Goal: Task Accomplishment & Management: Complete application form

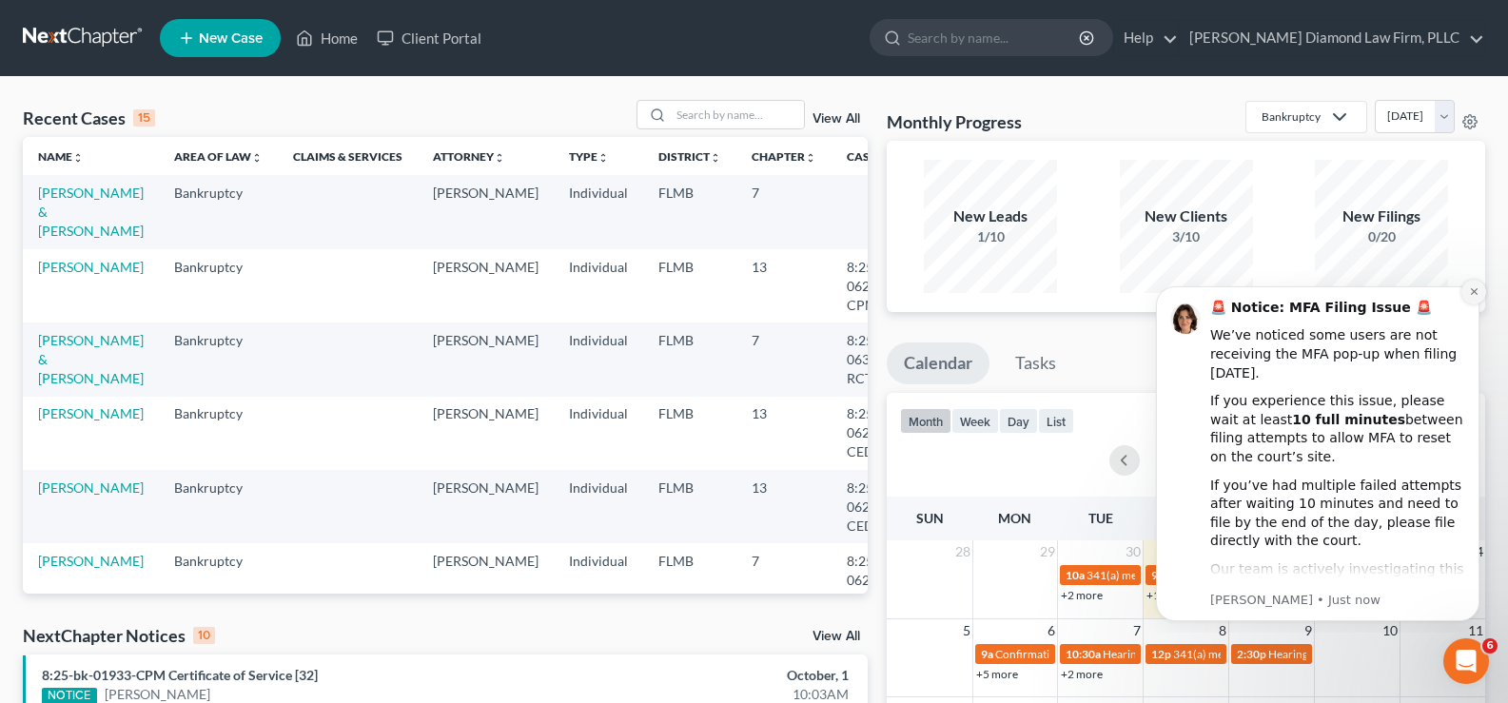
click at [1470, 296] on icon "Dismiss notification" at bounding box center [1474, 291] width 10 height 10
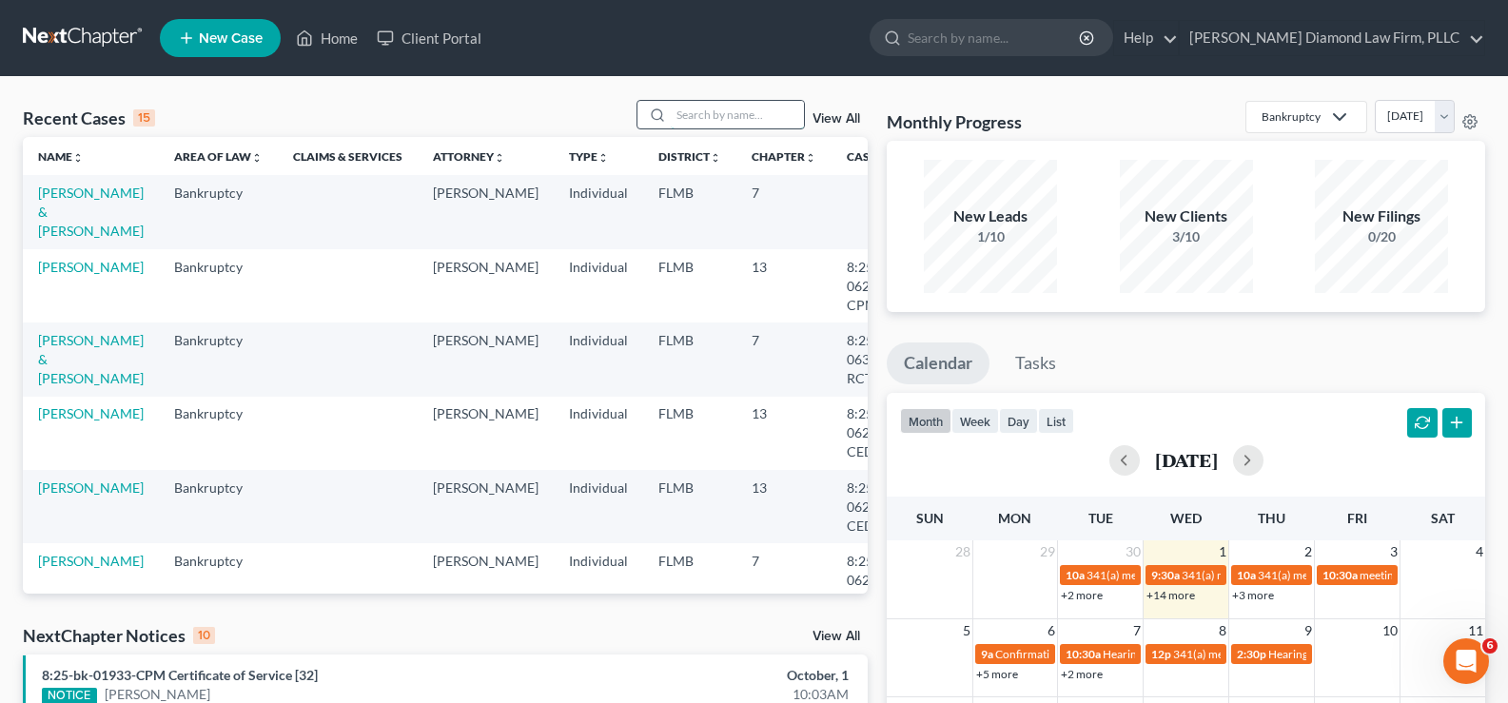
click at [724, 120] on input "search" at bounding box center [737, 115] width 133 height 28
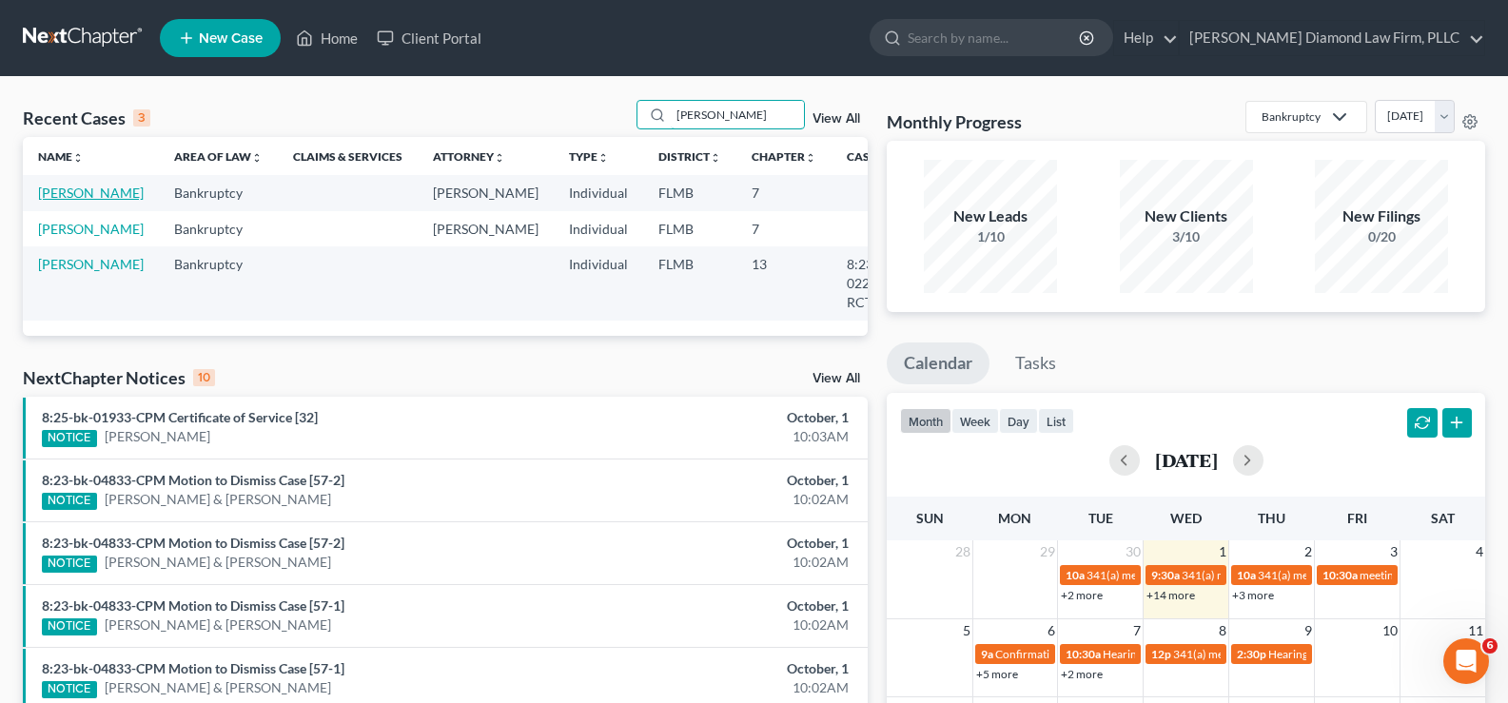
type input "[PERSON_NAME]"
click at [71, 198] on link "[PERSON_NAME]" at bounding box center [91, 193] width 106 height 16
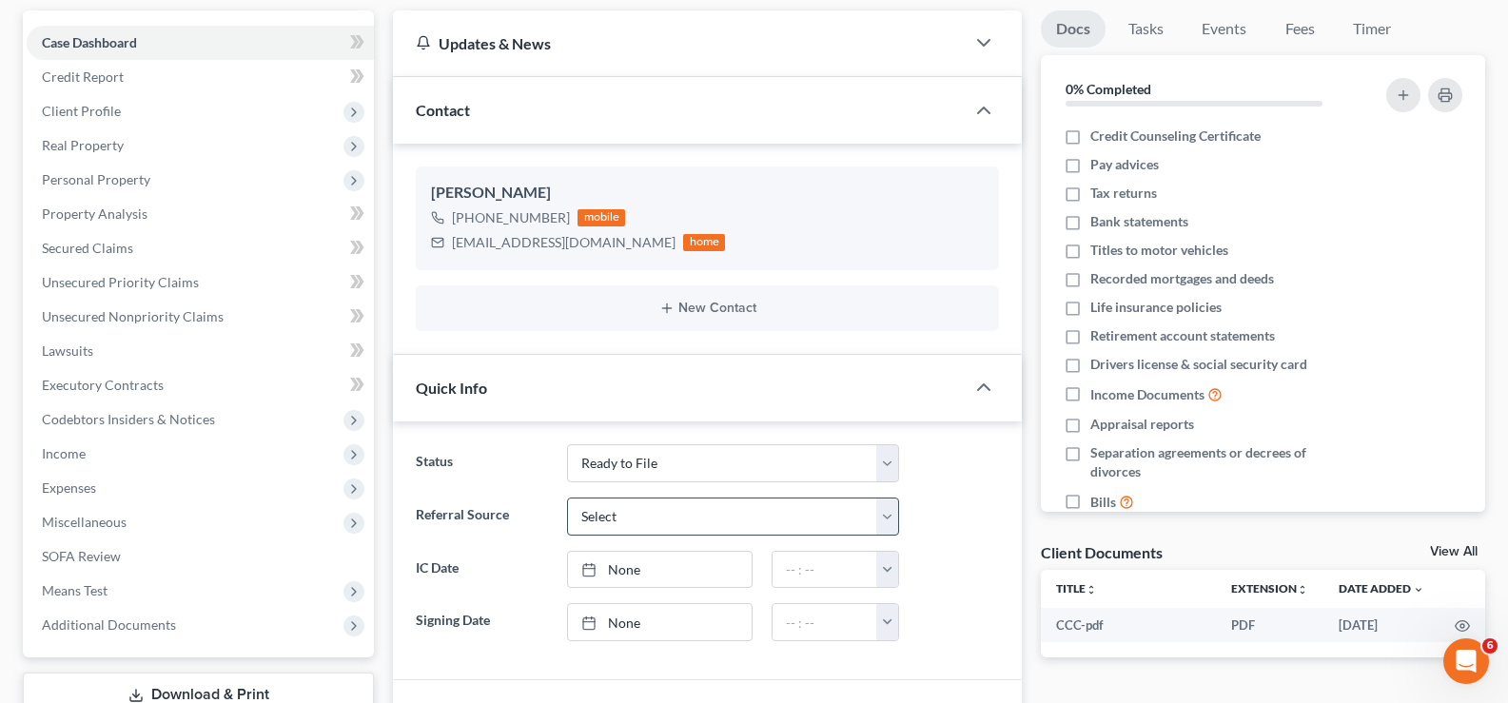
scroll to position [190, 0]
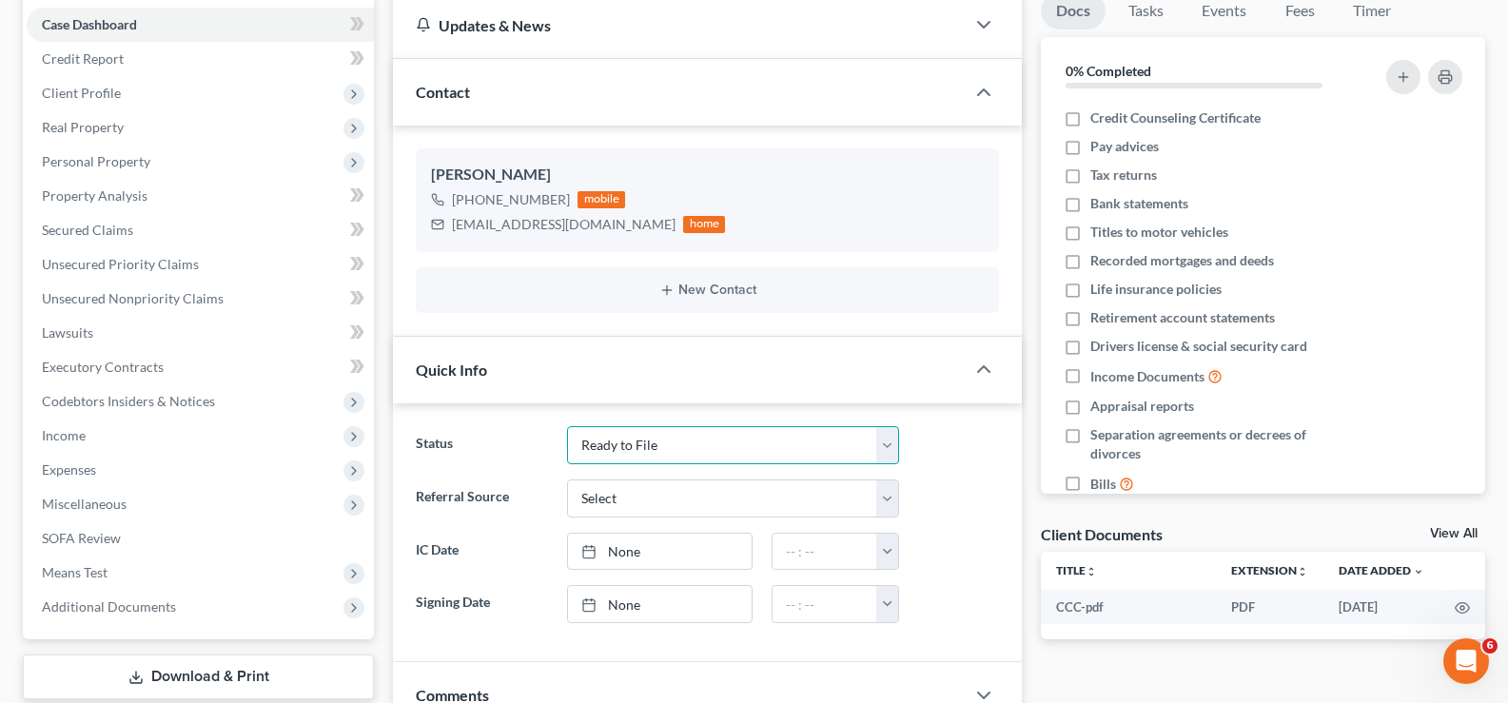
click at [692, 446] on select "Discharged Discharge Litigation Dismissal Notice Dismissed Filed Filed / Pre 34…" at bounding box center [733, 445] width 332 height 38
click at [567, 426] on select "Discharged Discharge Litigation Dismissal Notice Dismissed Filed Filed / Pre 34…" at bounding box center [733, 445] width 332 height 38
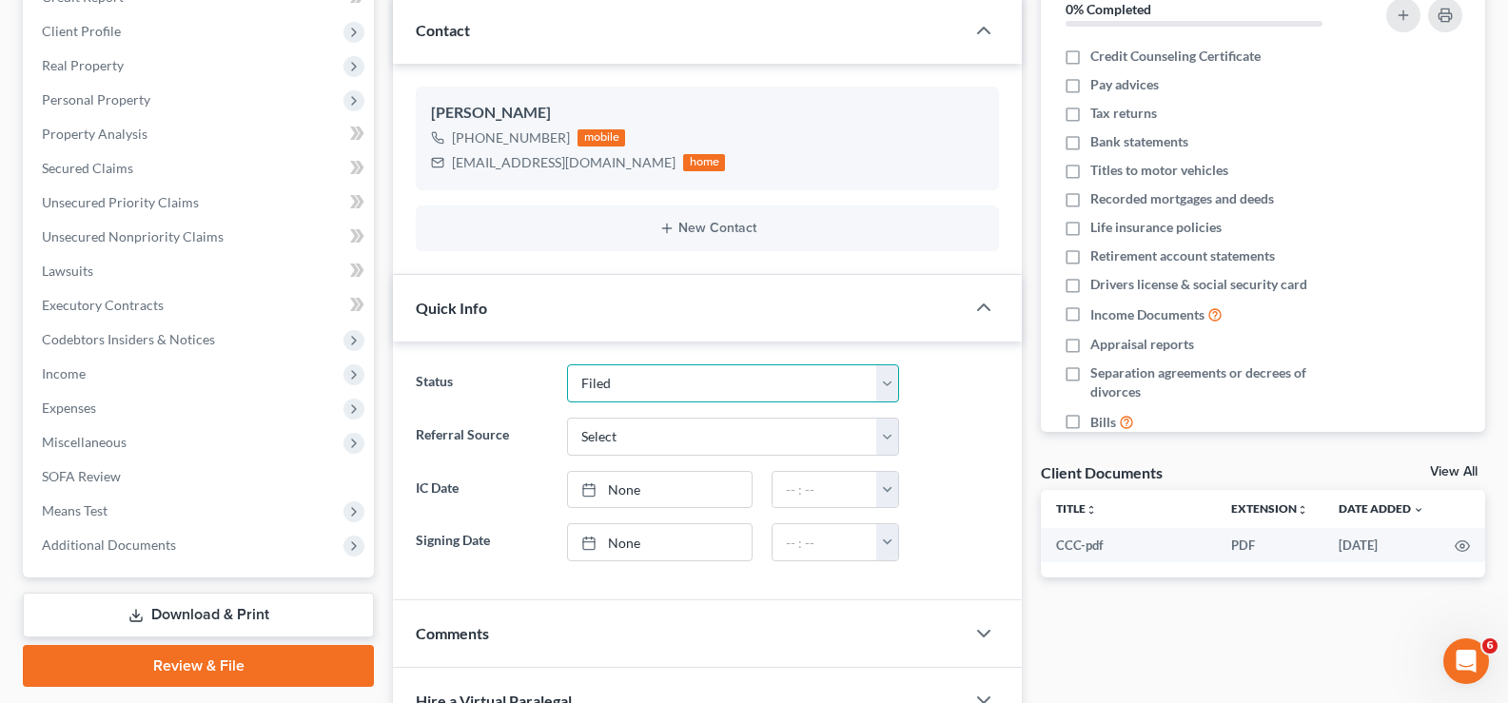
scroll to position [285, 0]
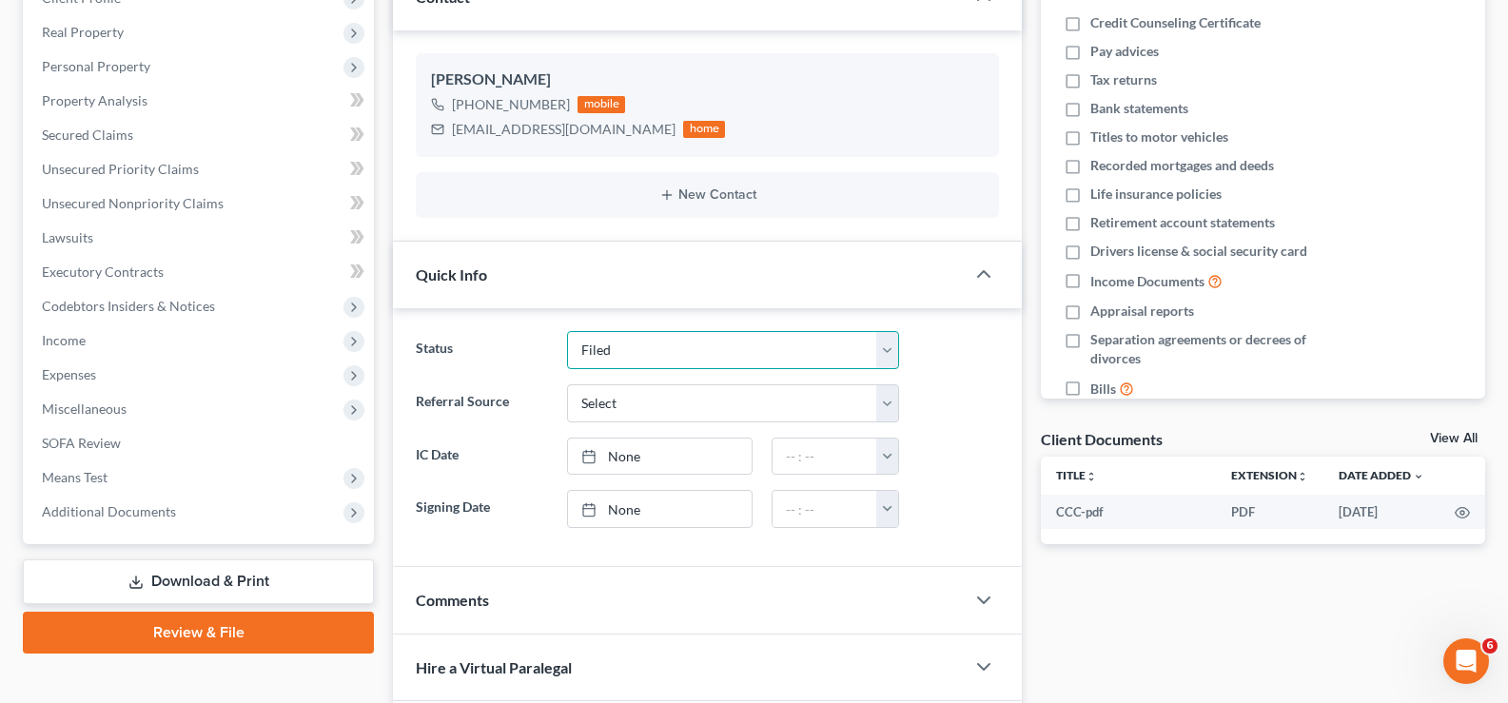
click at [729, 349] on select "Discharged Discharge Litigation Dismissal Notice Dismissed Filed Filed / Pre 34…" at bounding box center [733, 350] width 332 height 38
select select "5"
click at [567, 331] on select "Discharged Discharge Litigation Dismissal Notice Dismissed Filed Filed / Pre 34…" at bounding box center [733, 350] width 332 height 38
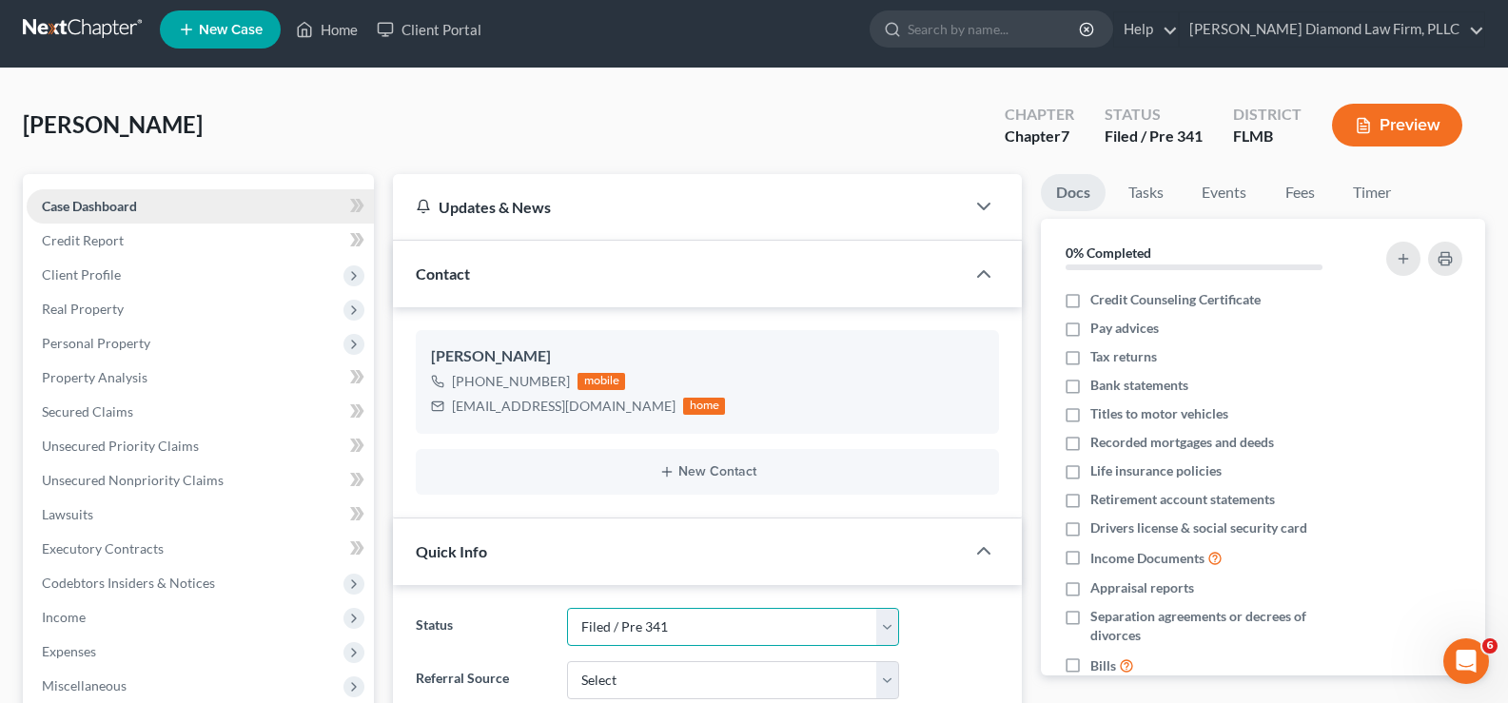
scroll to position [0, 0]
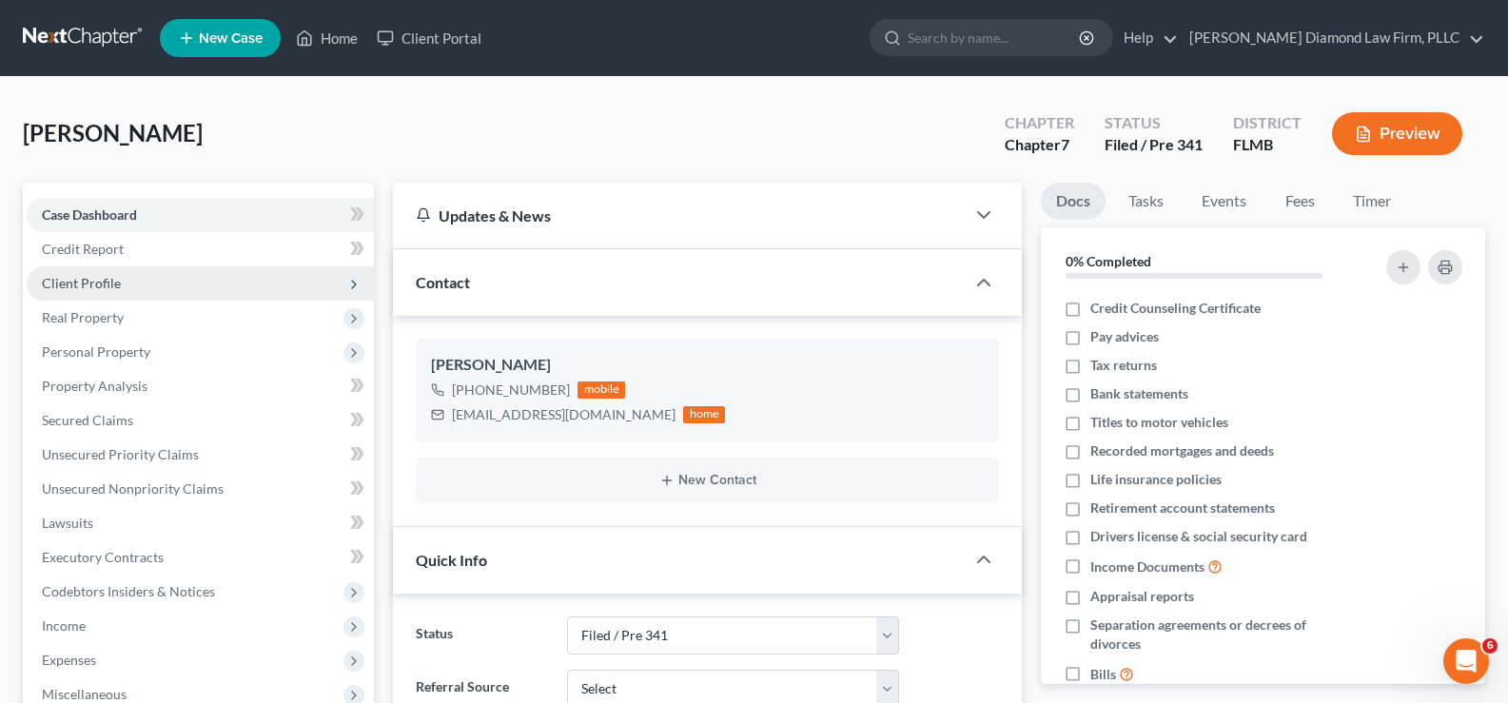
click at [126, 284] on span "Client Profile" at bounding box center [200, 283] width 347 height 34
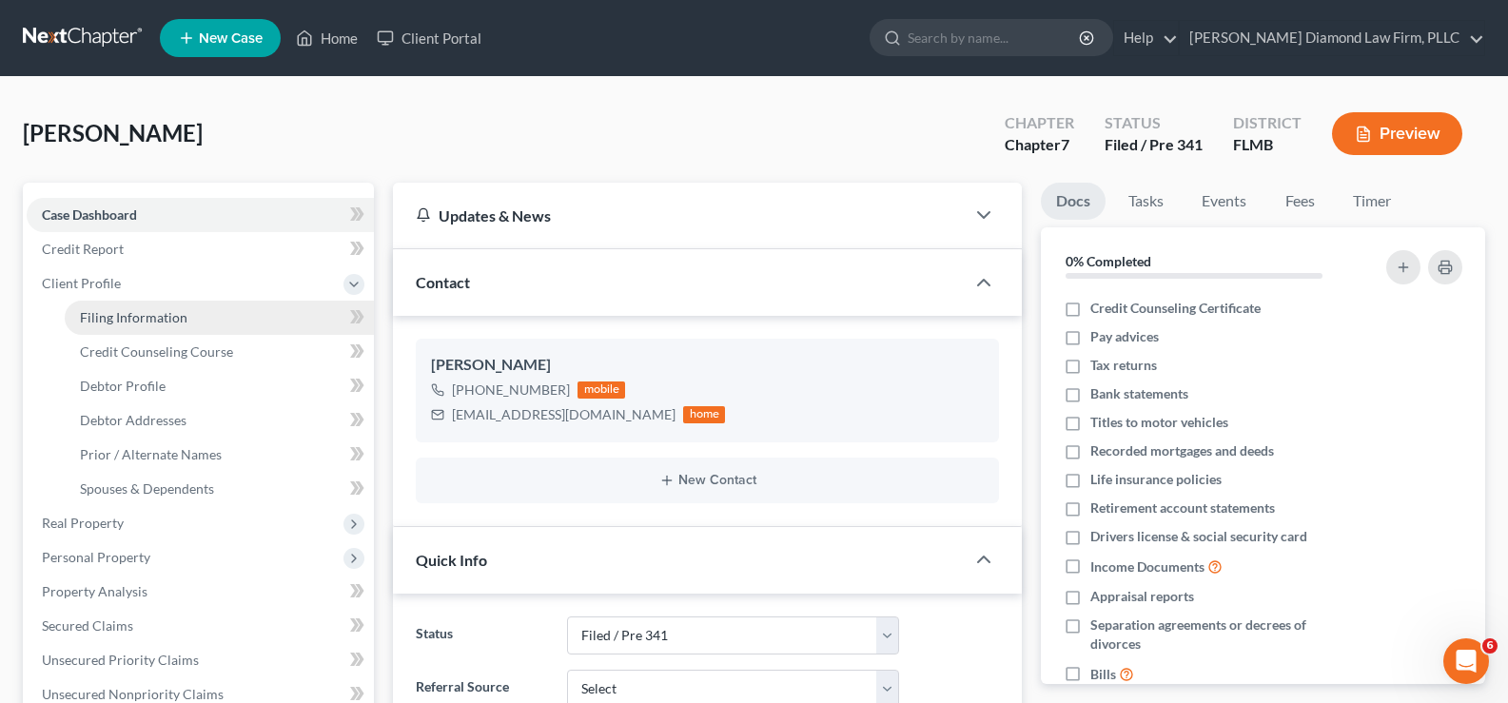
click at [162, 320] on span "Filing Information" at bounding box center [133, 317] width 107 height 16
select select "1"
select select "0"
select select "15"
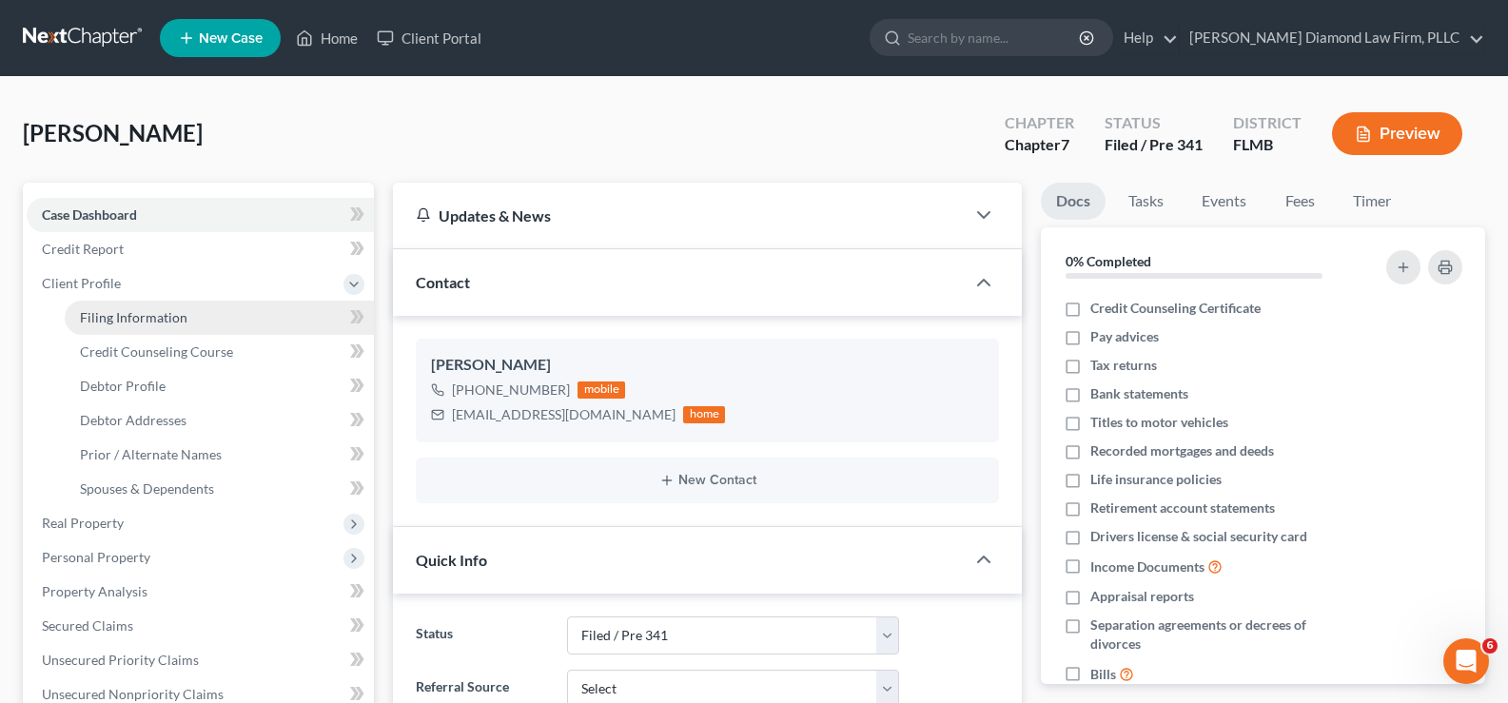
select select "9"
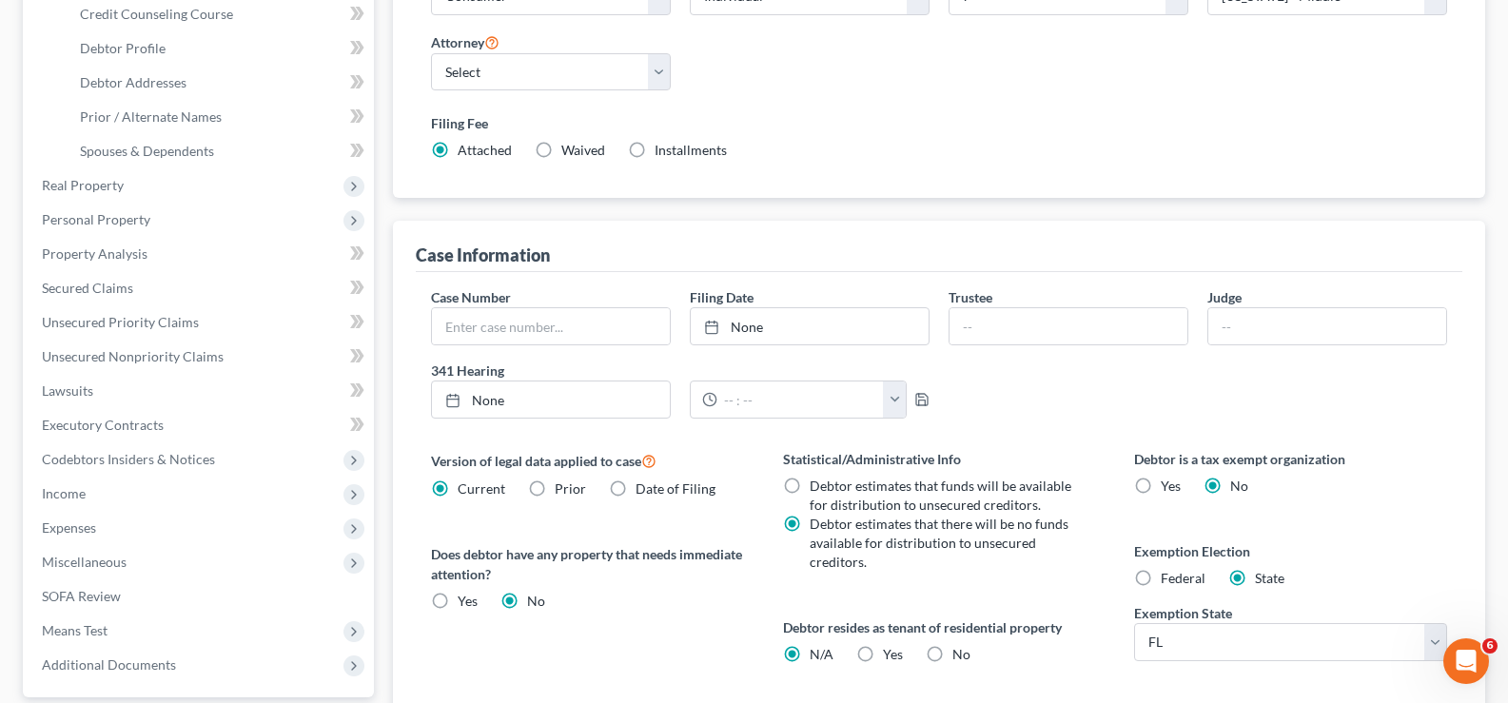
scroll to position [380, 0]
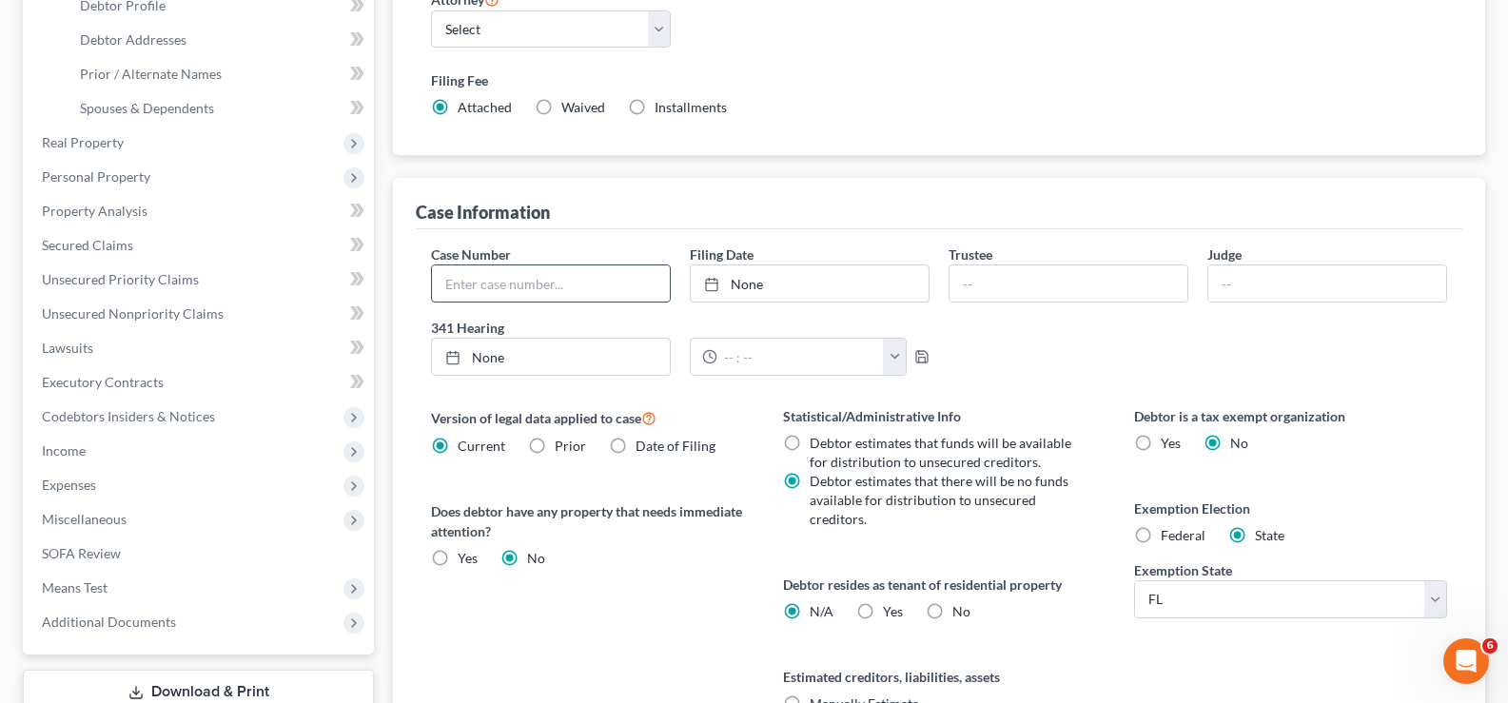
click at [506, 282] on input "text" at bounding box center [551, 283] width 238 height 36
type input "8:25-bk-07254"
click at [779, 291] on link "None" at bounding box center [810, 283] width 238 height 36
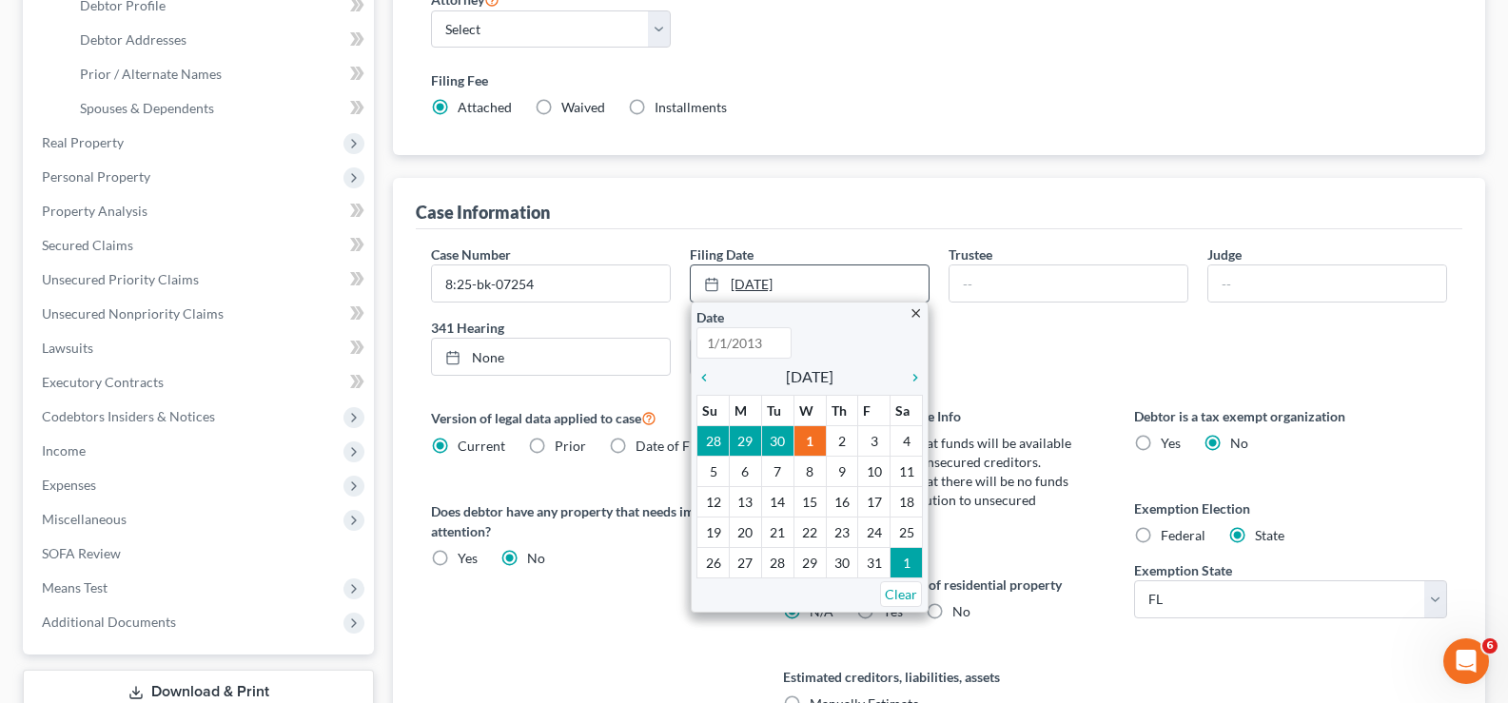
type input "[DATE]"
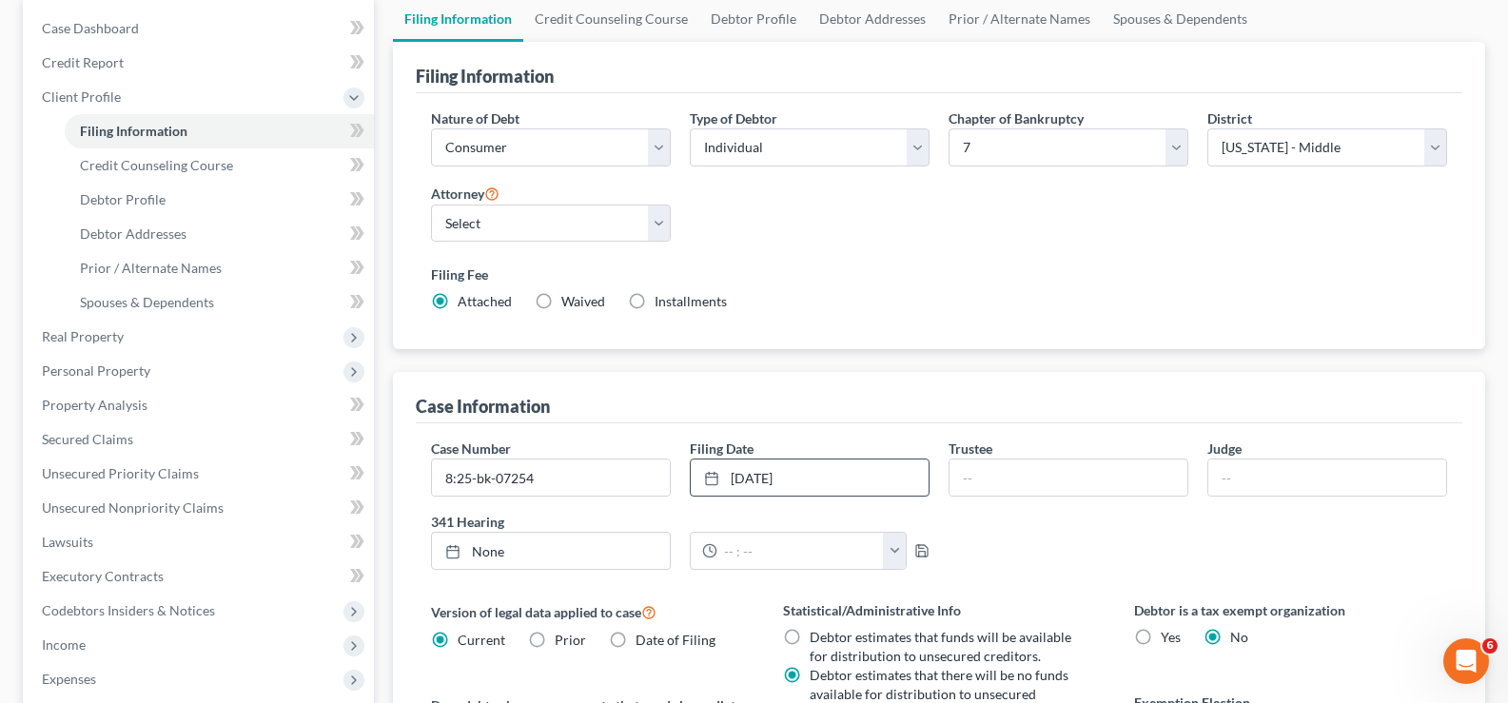
scroll to position [95, 0]
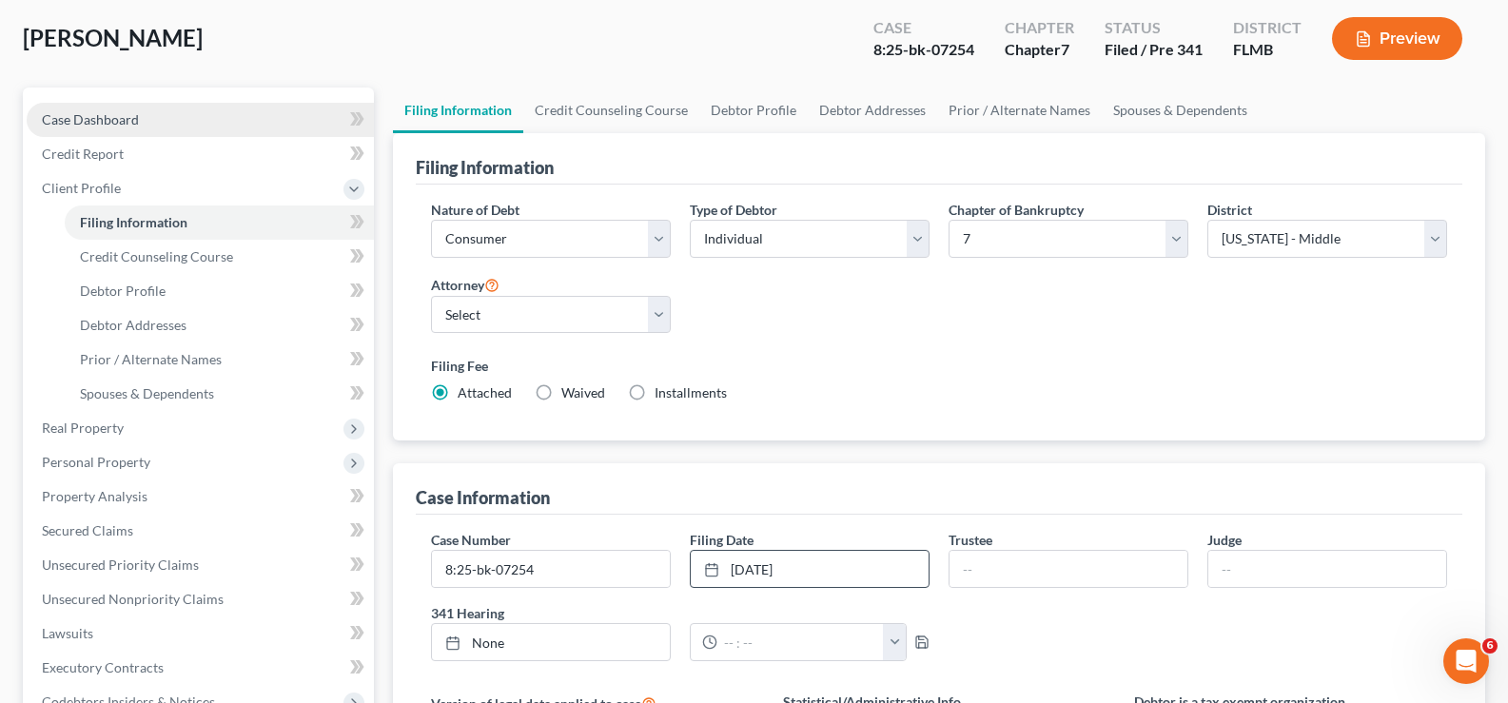
click at [155, 126] on link "Case Dashboard" at bounding box center [200, 120] width 347 height 34
select select "5"
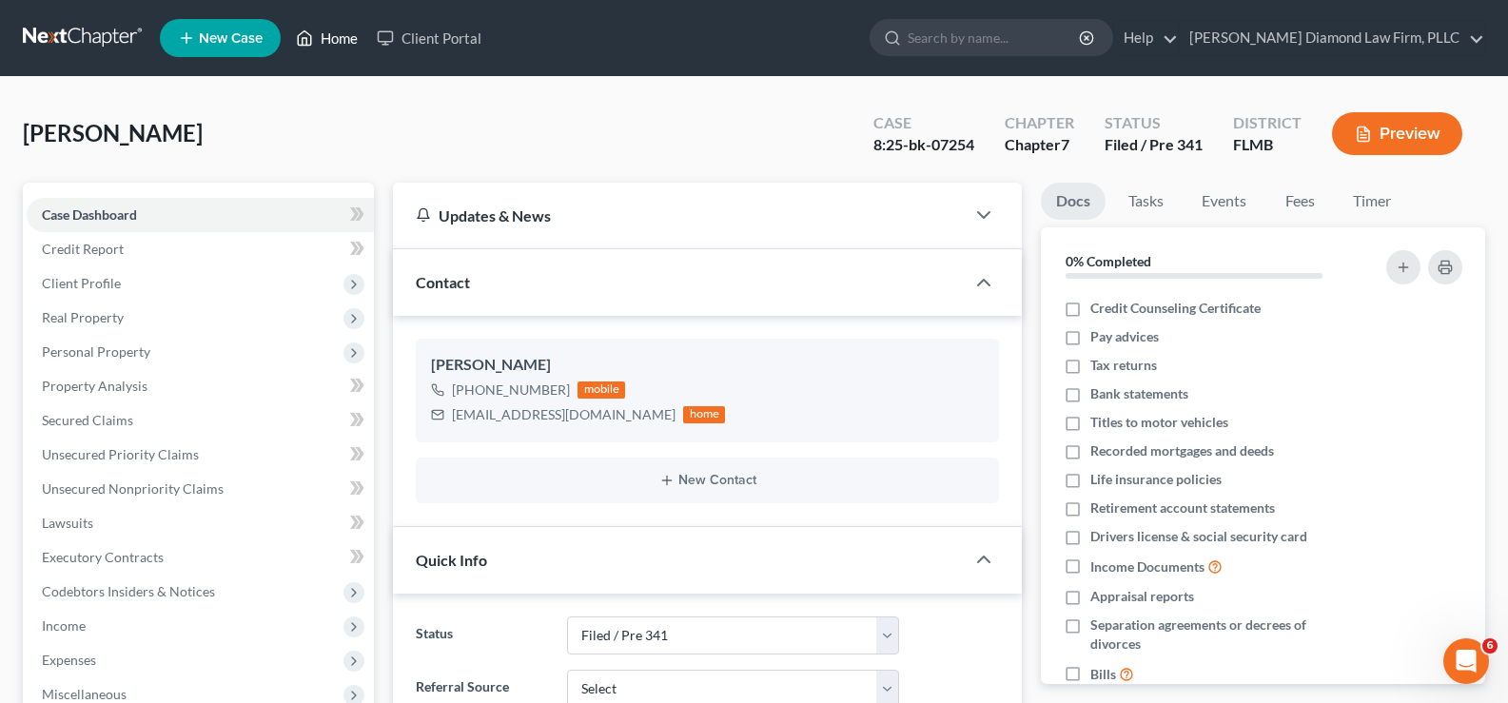
click at [327, 40] on link "Home" at bounding box center [326, 38] width 81 height 34
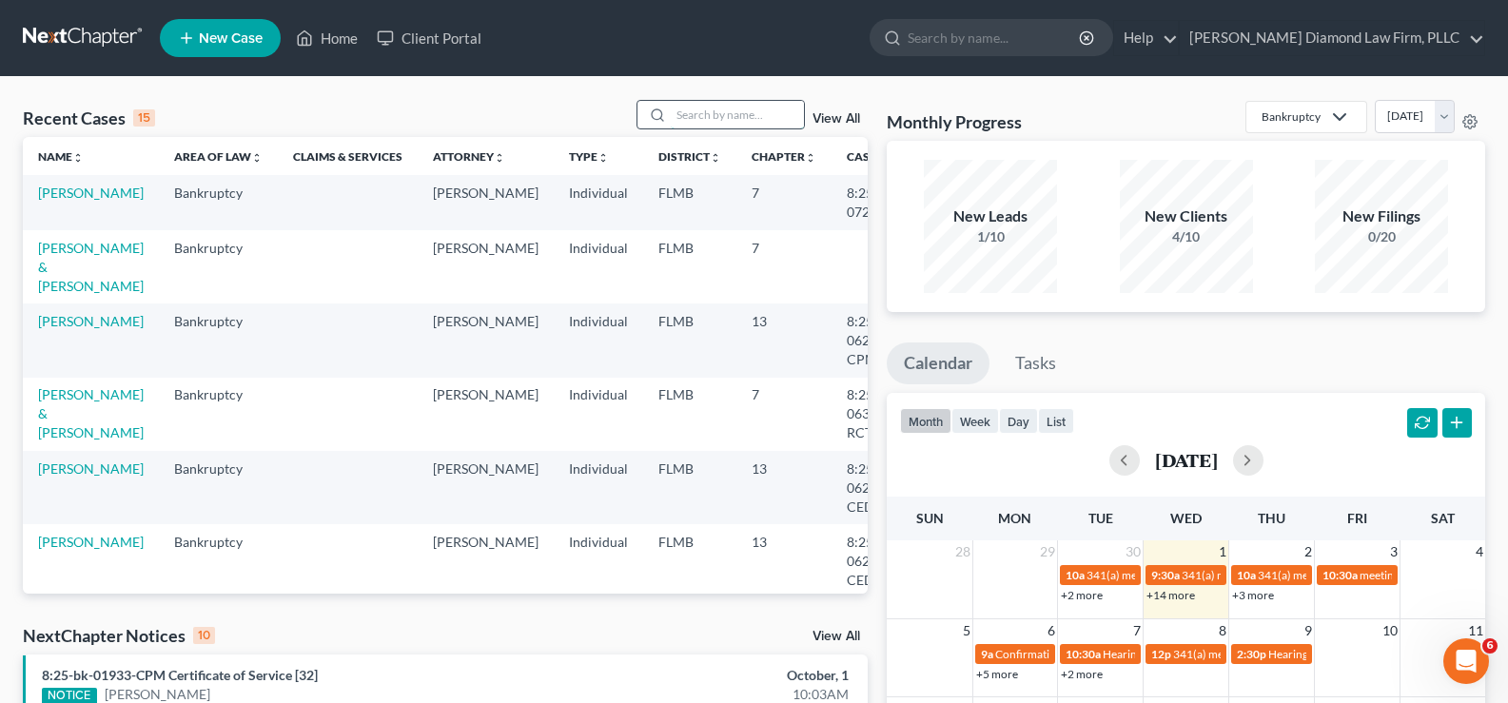
click at [747, 112] on input "search" at bounding box center [737, 115] width 133 height 28
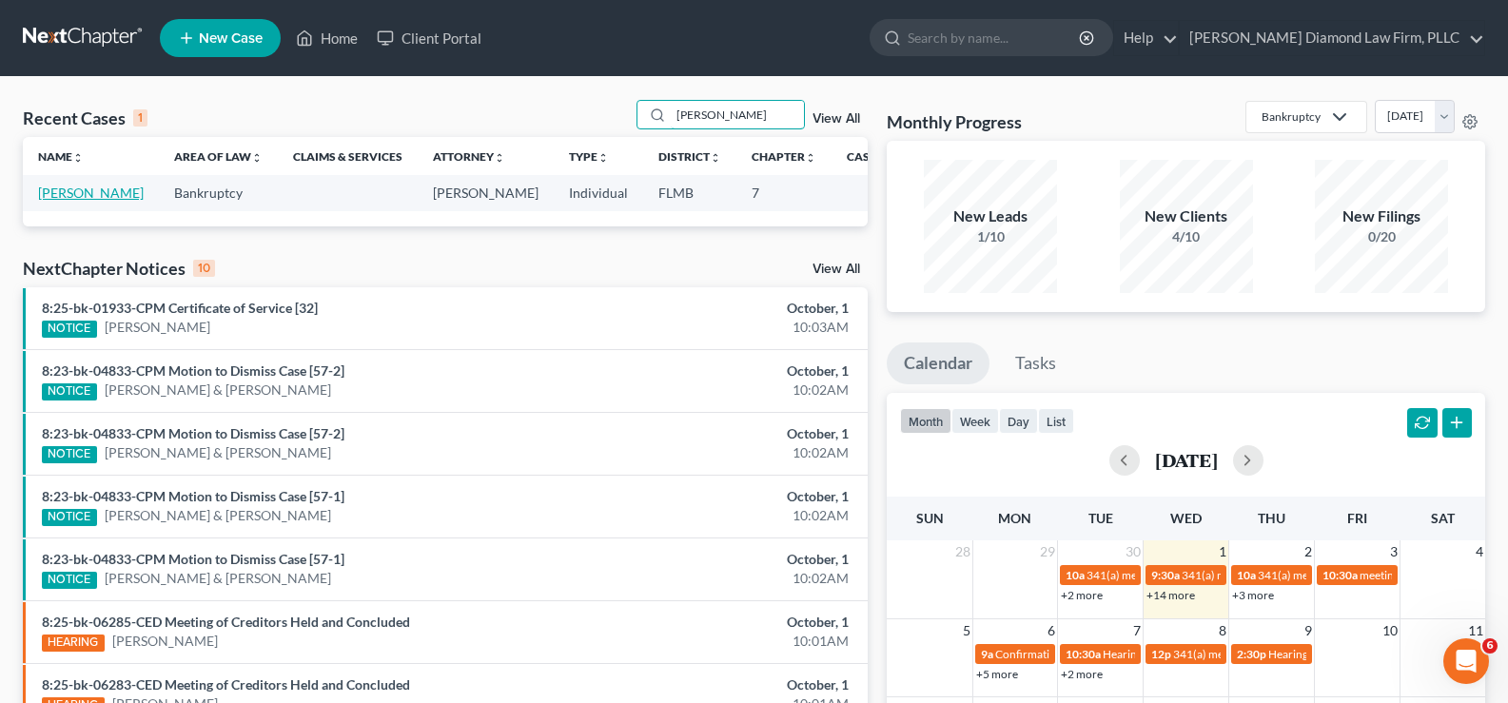
type input "[PERSON_NAME]"
click at [56, 201] on link "[PERSON_NAME]" at bounding box center [91, 193] width 106 height 16
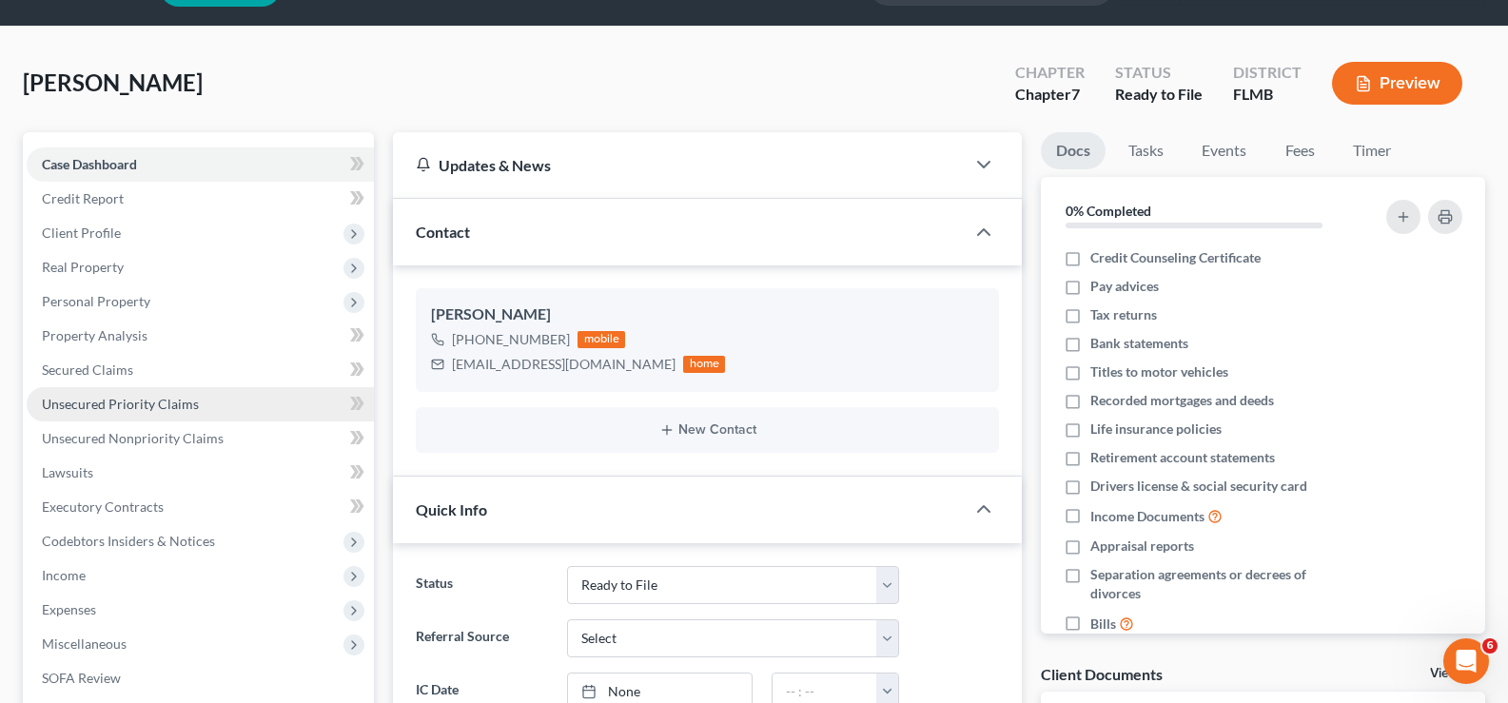
scroll to position [95, 0]
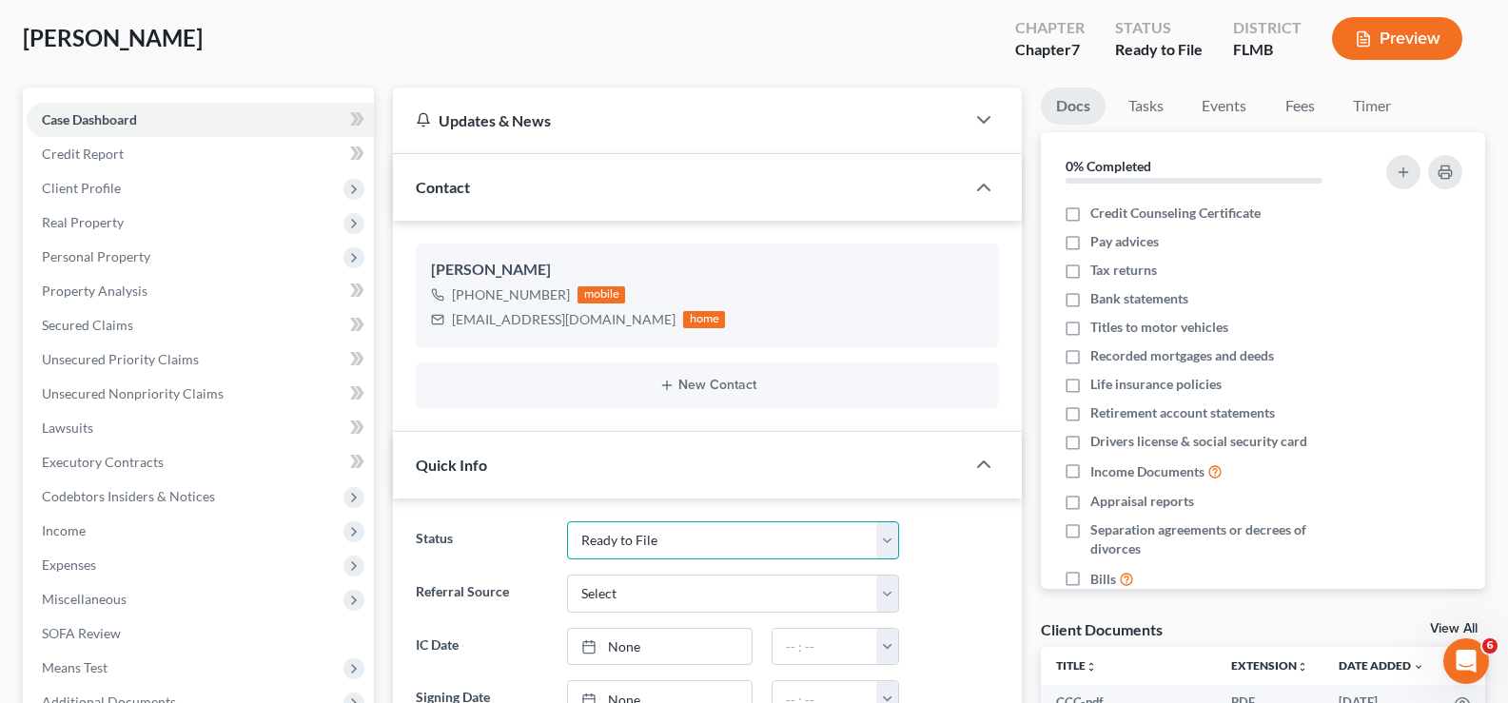
click at [681, 535] on select "Discharged Discharge Litigation Dismissal Notice Dismissed Filed Filed / Pre 34…" at bounding box center [733, 540] width 332 height 38
select select "5"
click at [567, 521] on select "Discharged Discharge Litigation Dismissal Notice Dismissed Filed Filed / Pre 34…" at bounding box center [733, 540] width 332 height 38
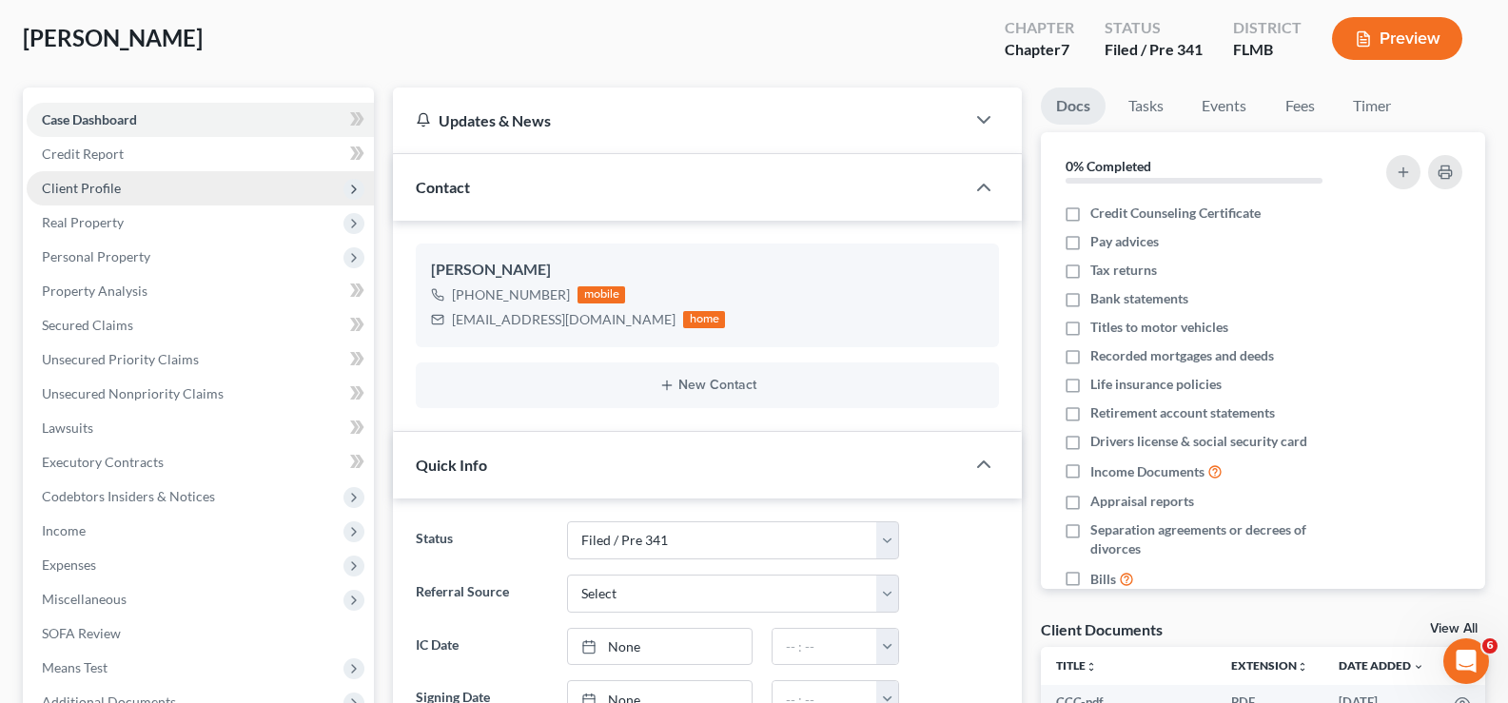
click at [133, 185] on span "Client Profile" at bounding box center [200, 188] width 347 height 34
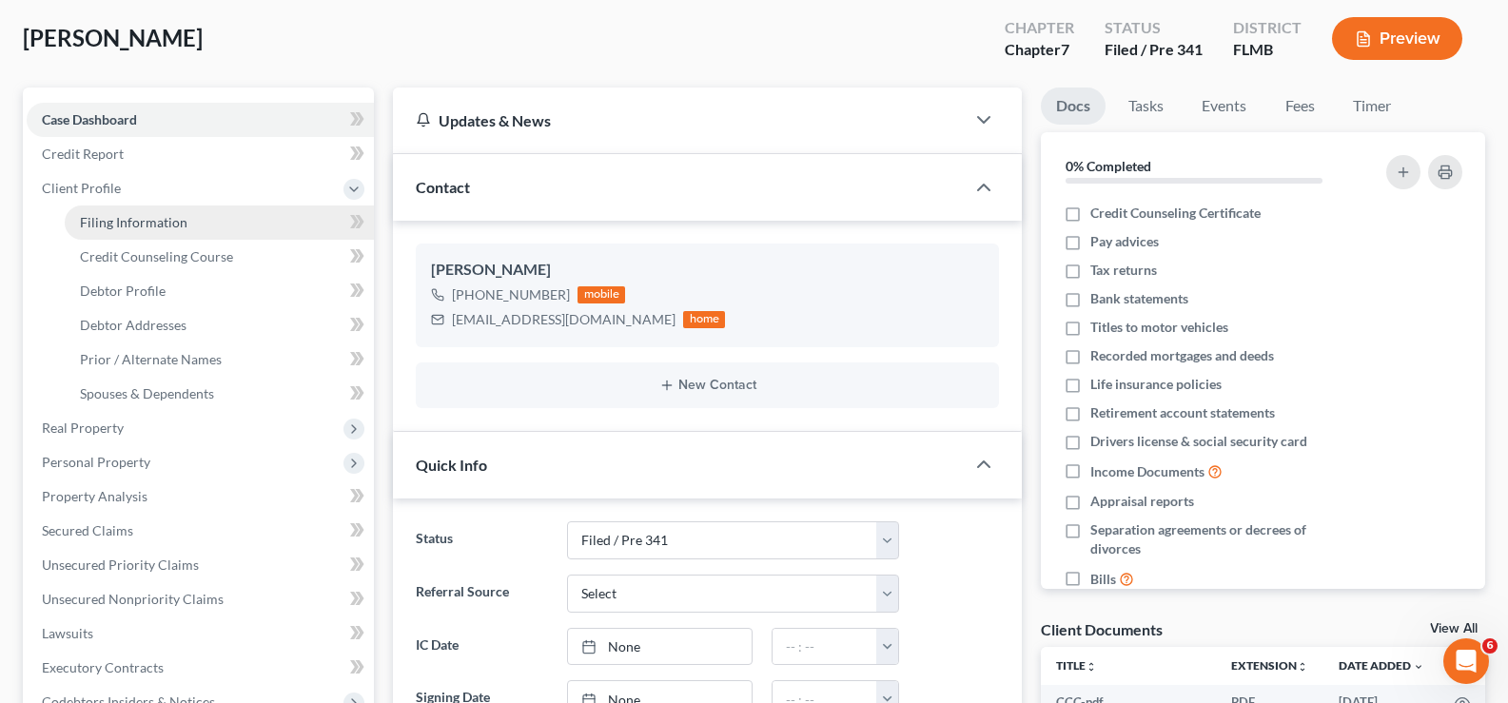
click at [167, 219] on span "Filing Information" at bounding box center [133, 222] width 107 height 16
select select "1"
select select "0"
select select "15"
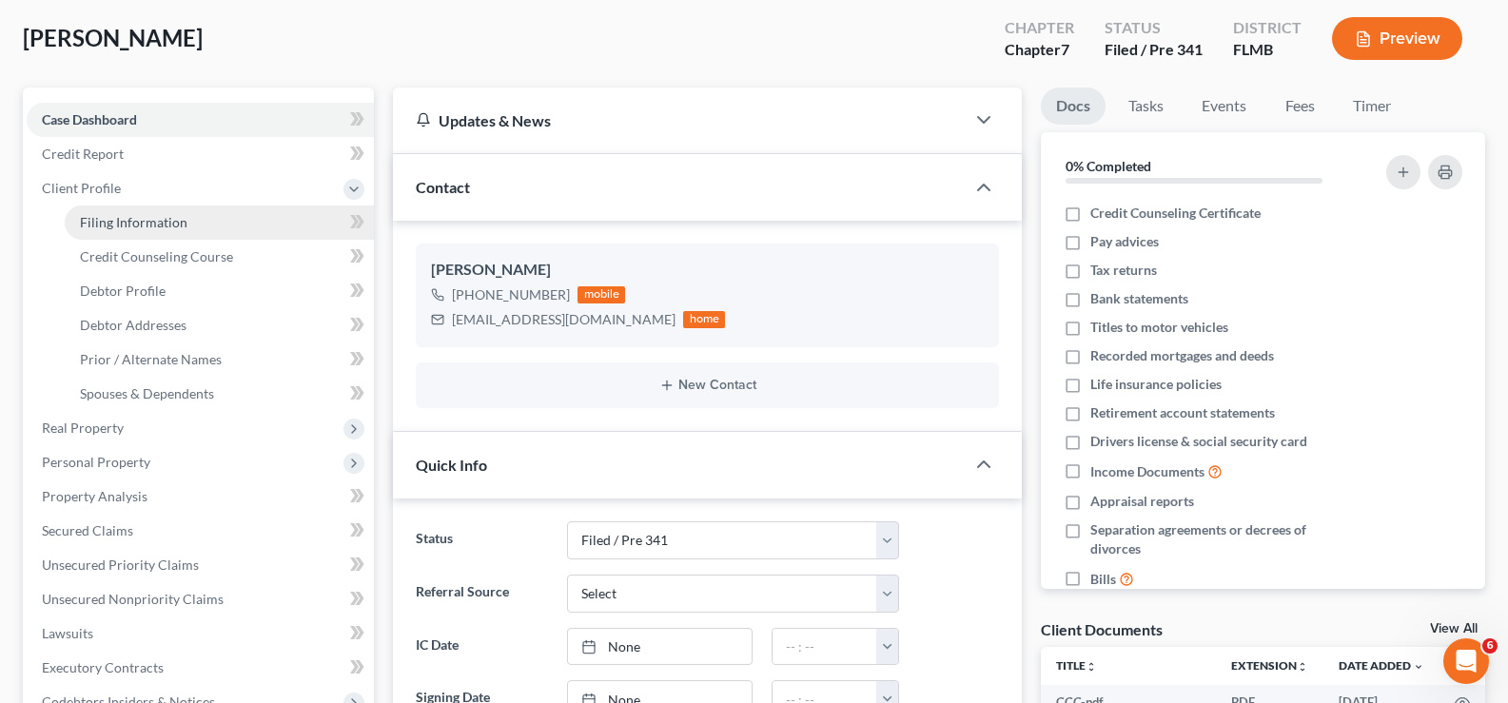
select select "0"
select select "9"
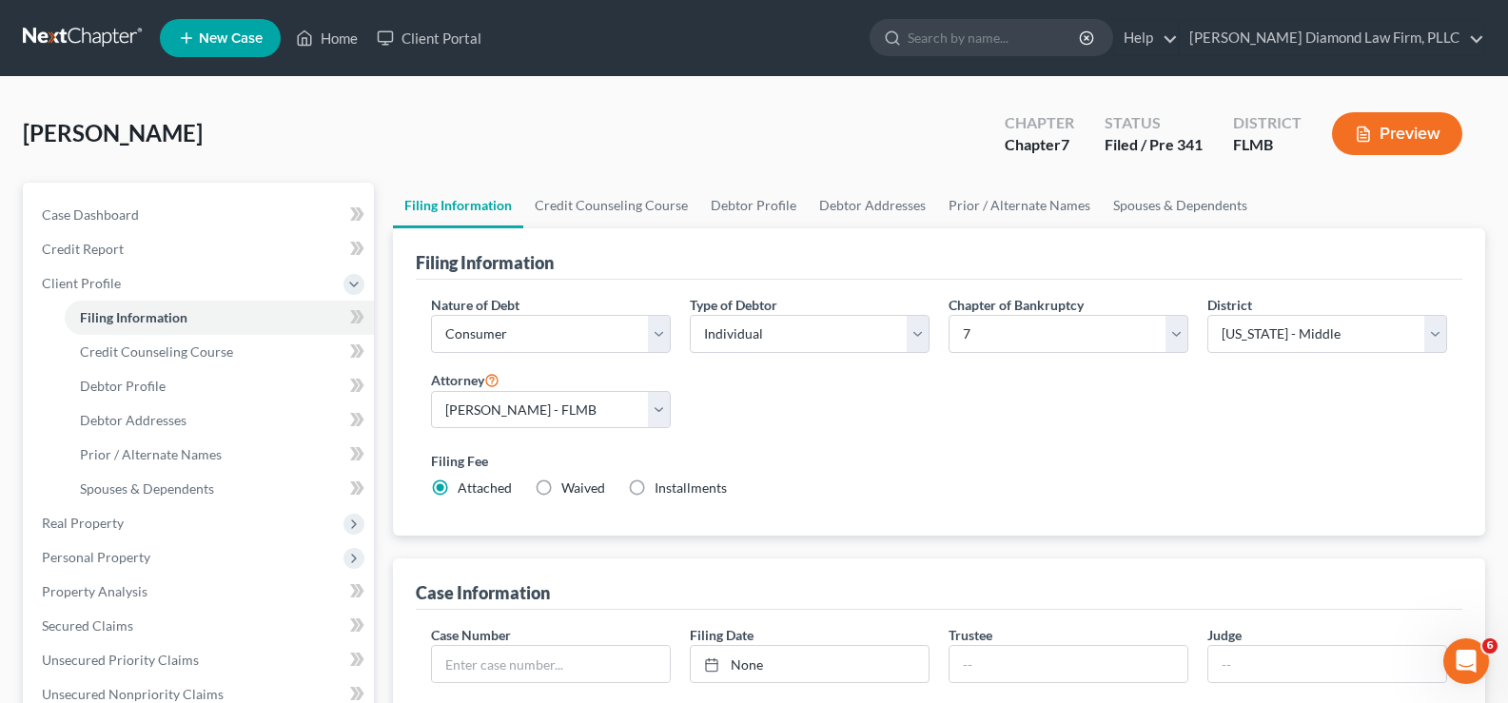
scroll to position [95, 0]
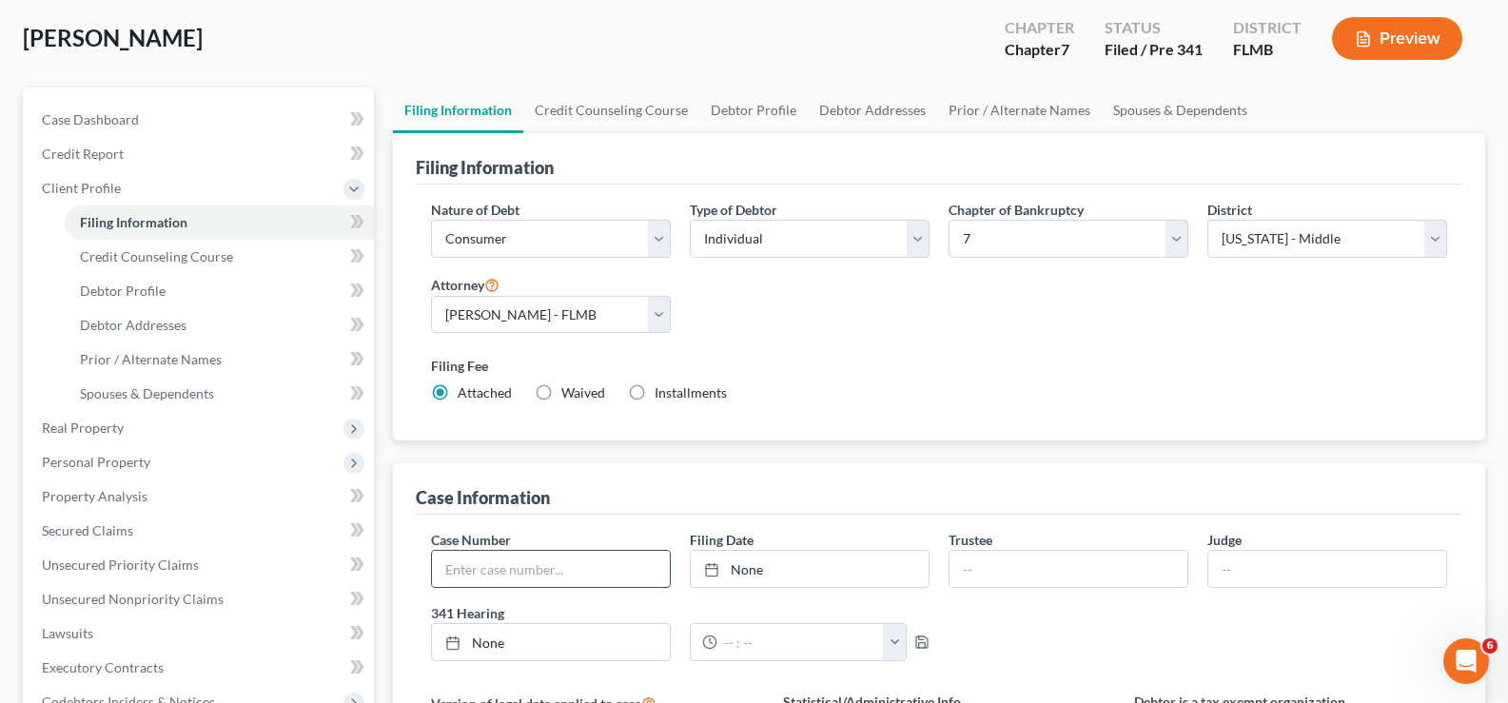
click at [588, 575] on input "text" at bounding box center [551, 569] width 238 height 36
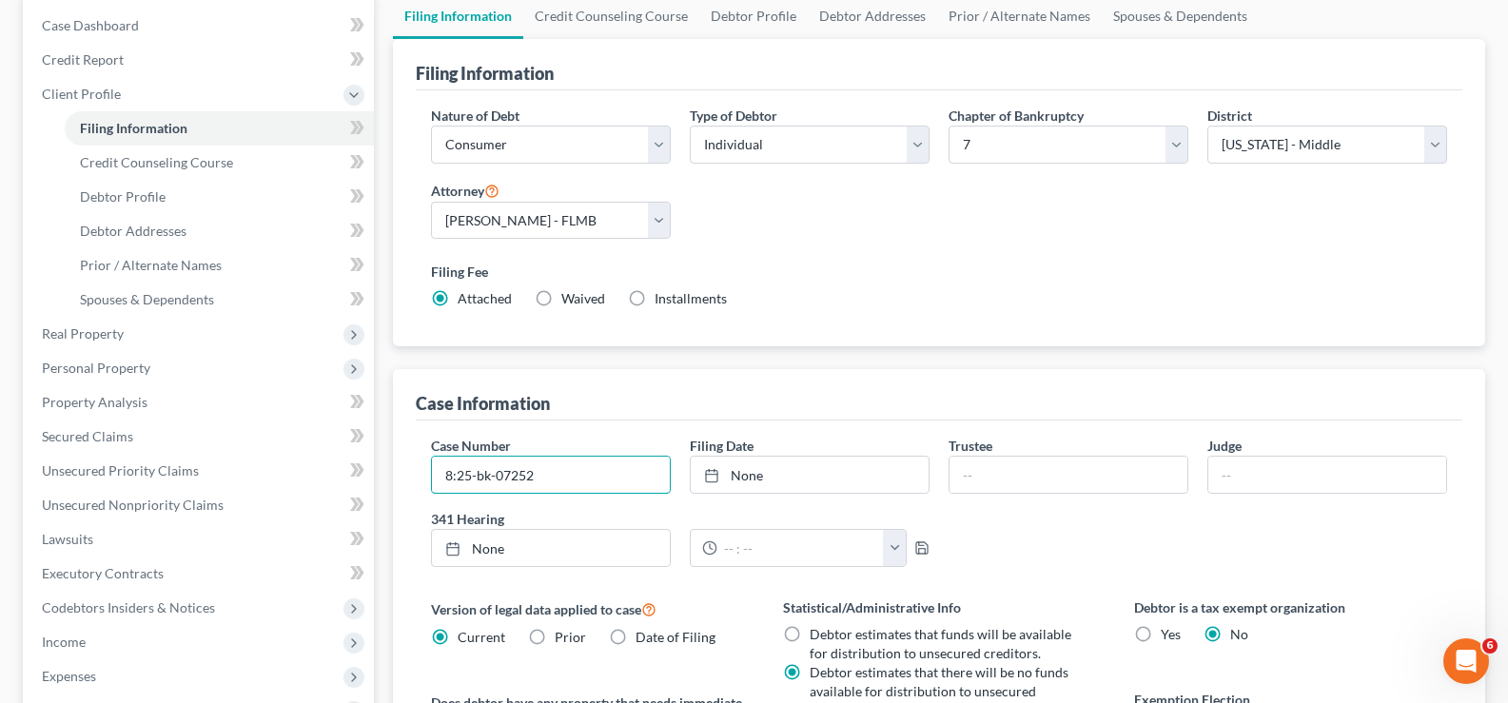
scroll to position [190, 0]
type input "8:25-bk-07252"
click at [813, 471] on link "None" at bounding box center [810, 474] width 238 height 36
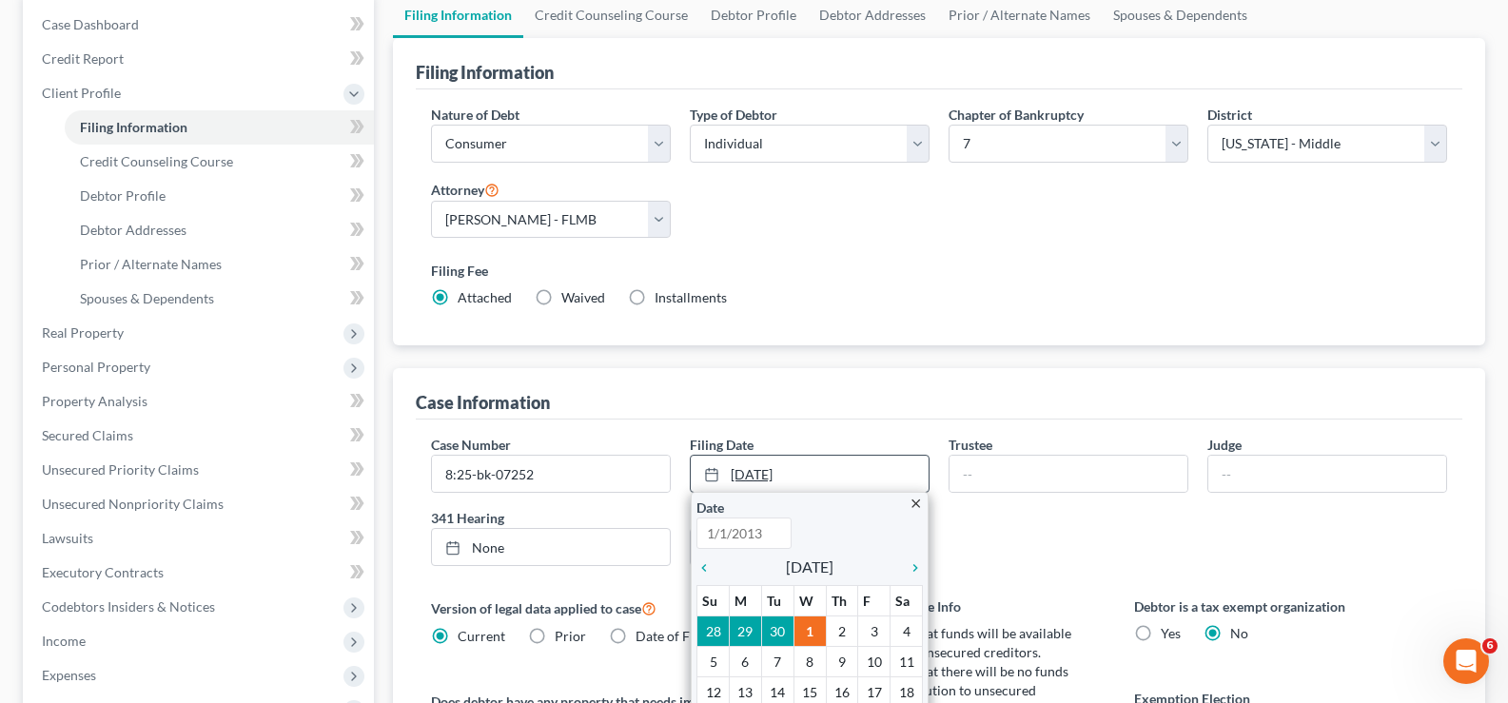
type input "[DATE]"
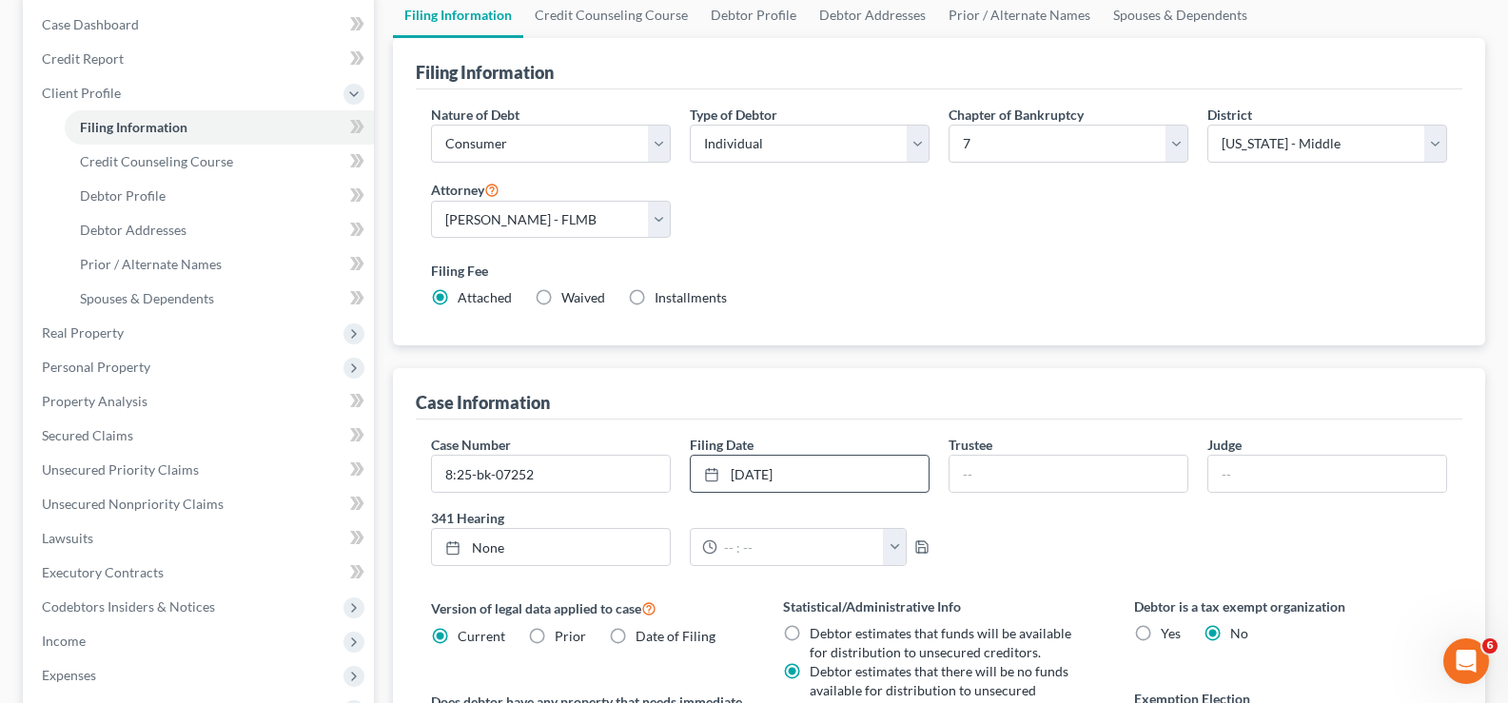
scroll to position [0, 0]
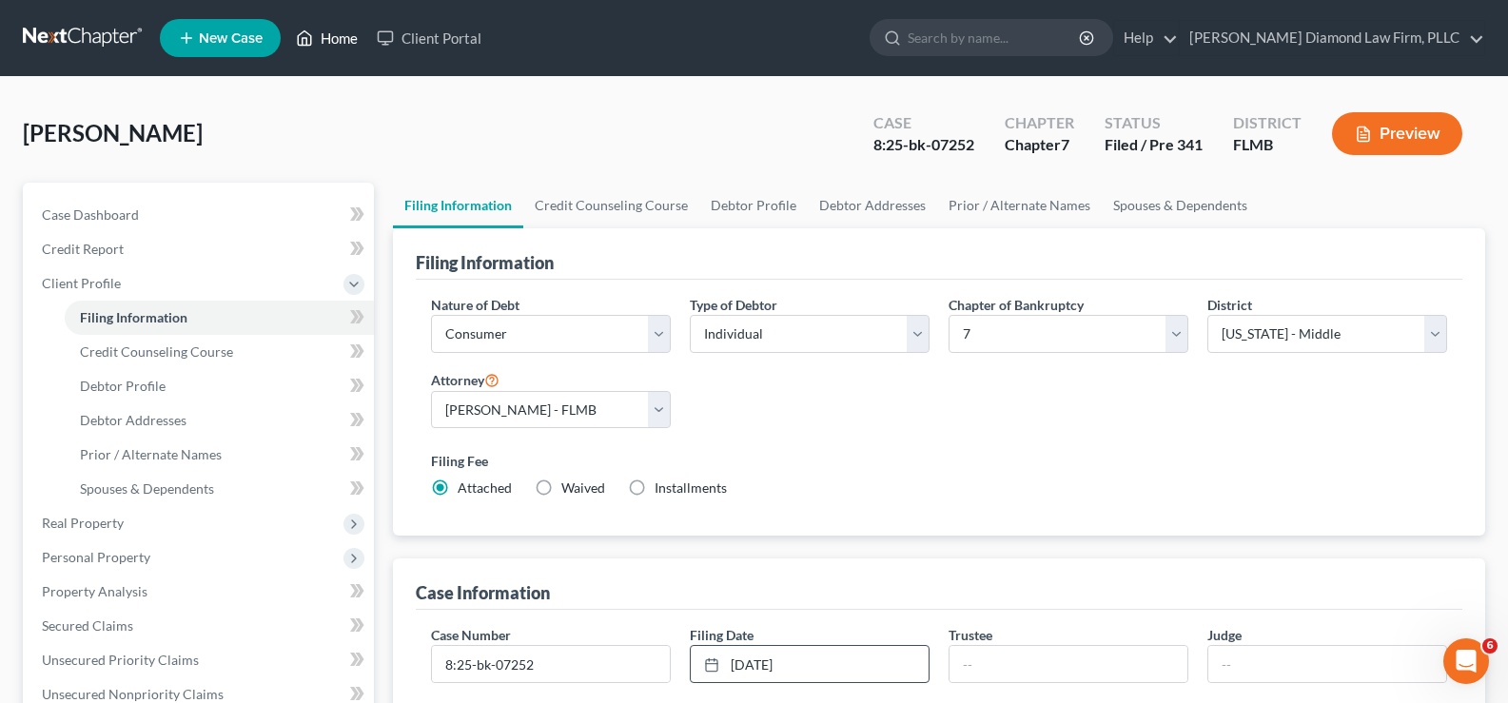
click at [344, 40] on link "Home" at bounding box center [326, 38] width 81 height 34
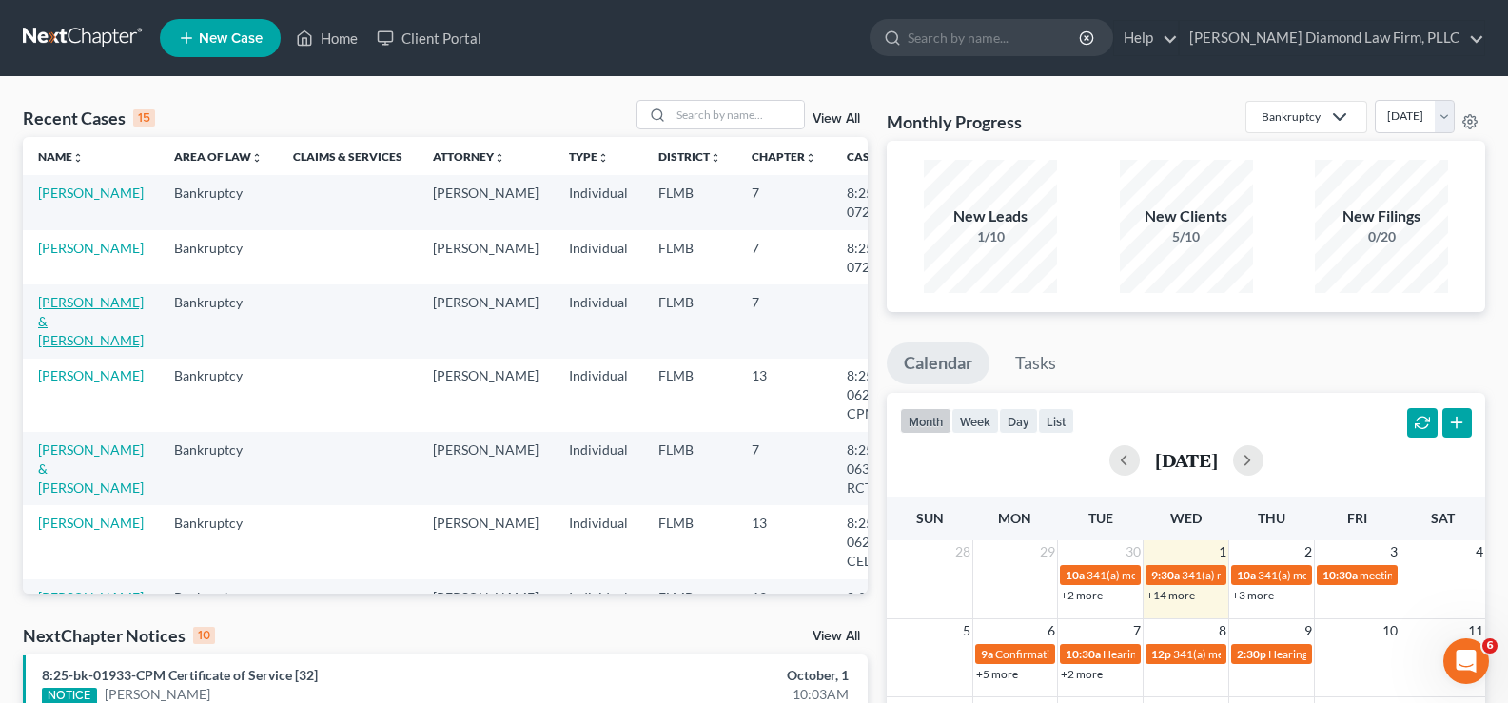
click at [58, 320] on link "[PERSON_NAME] & [PERSON_NAME]" at bounding box center [91, 321] width 106 height 54
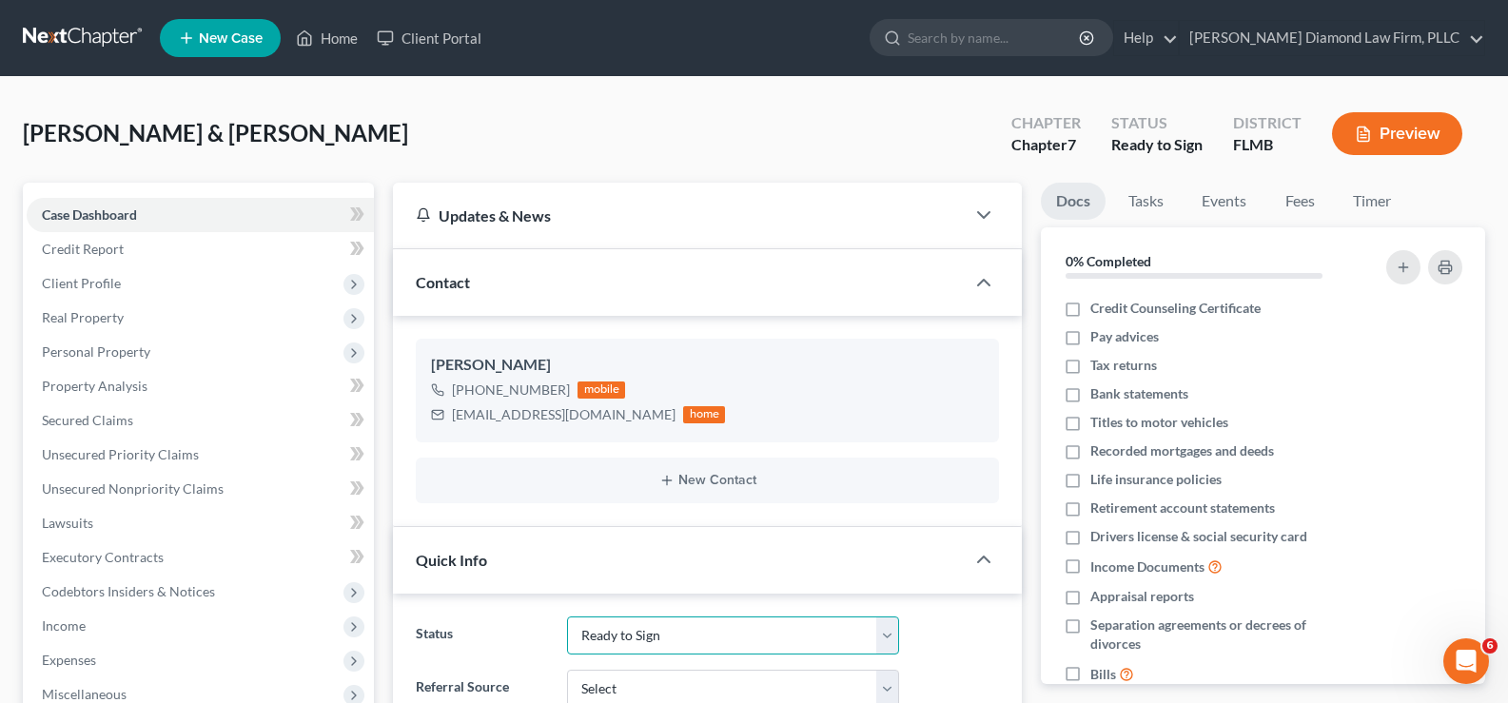
click at [772, 643] on select "Discharged Discharge Litigation Dismissal Notice Dismissed Filed Filed / Pre 34…" at bounding box center [733, 635] width 332 height 38
select select "5"
click at [567, 616] on select "Discharged Discharge Litigation Dismissal Notice Dismissed Filed Filed / Pre 34…" at bounding box center [733, 635] width 332 height 38
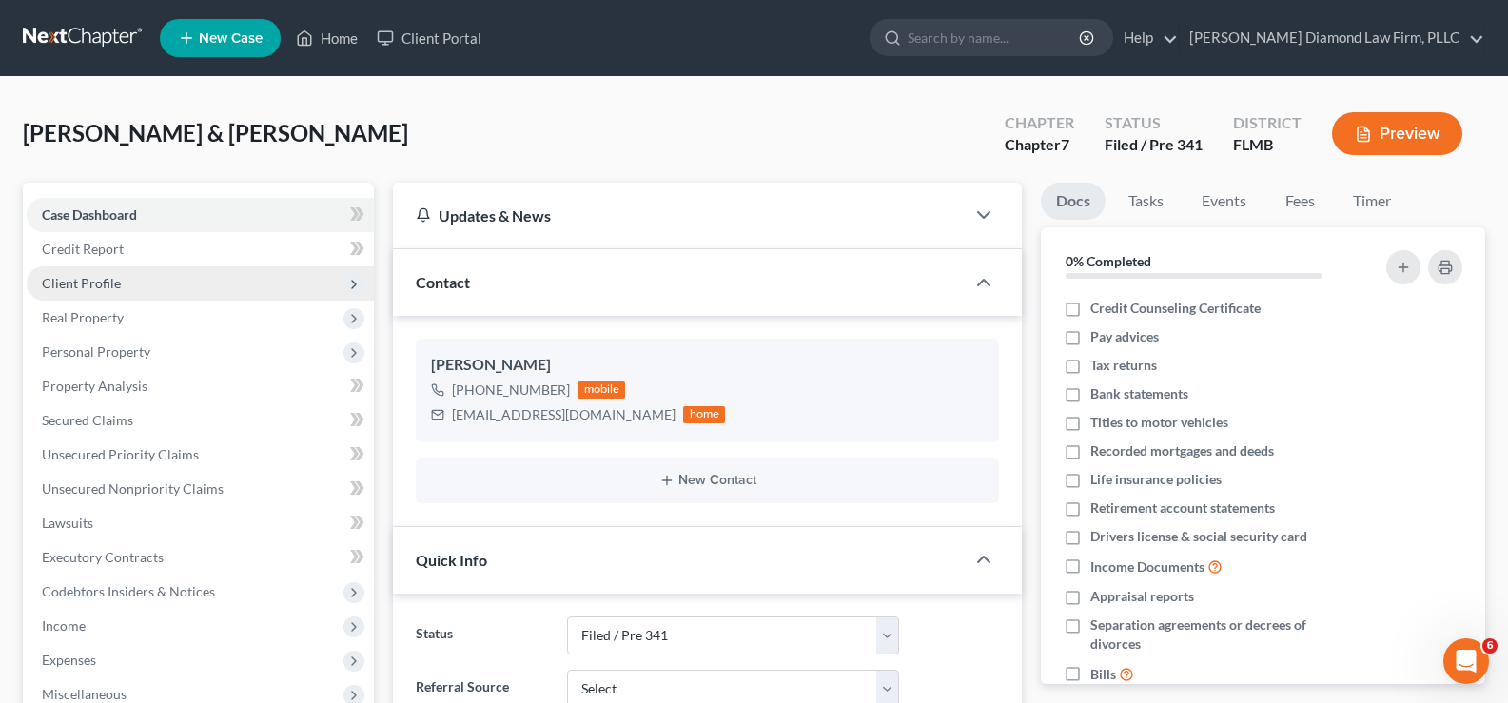
click at [116, 290] on span "Client Profile" at bounding box center [81, 283] width 79 height 16
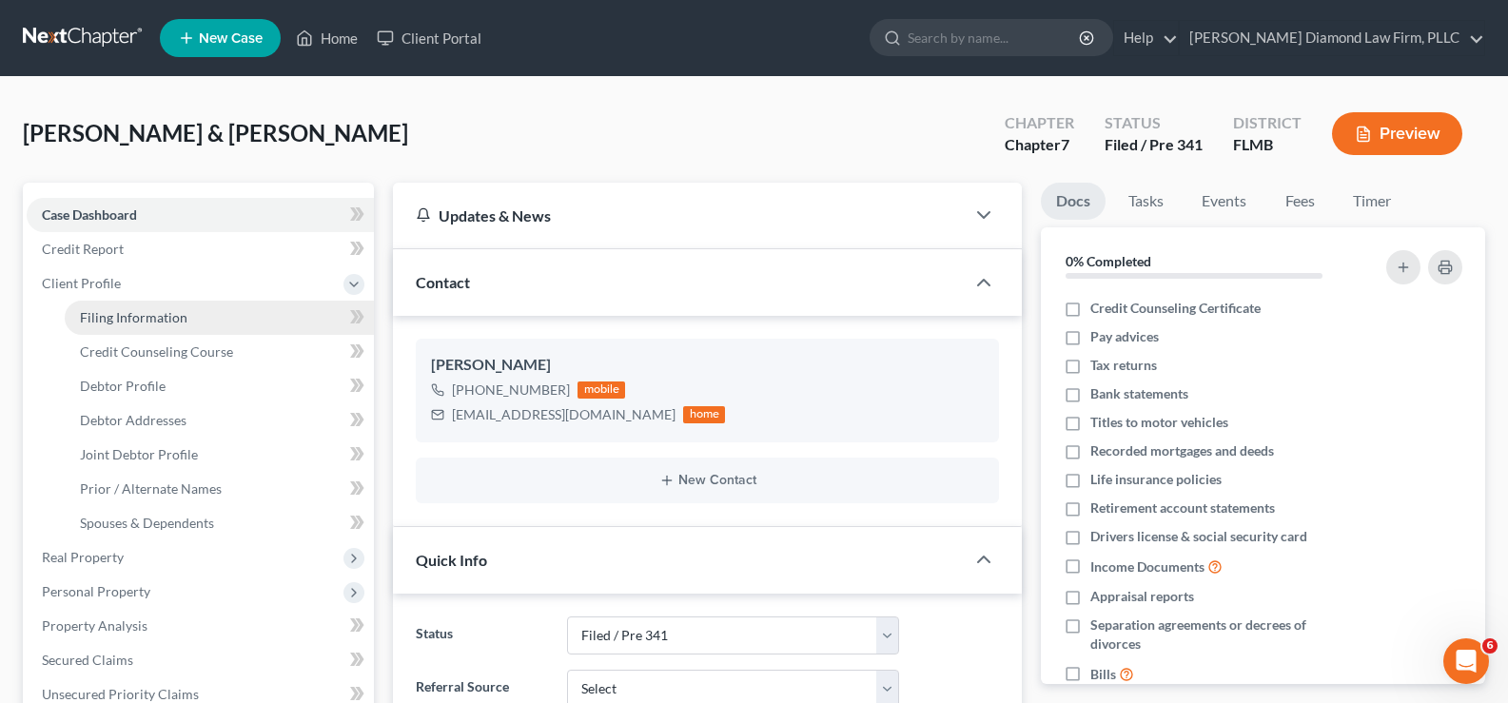
click at [191, 319] on link "Filing Information" at bounding box center [219, 318] width 309 height 34
select select "1"
select select "0"
select select "15"
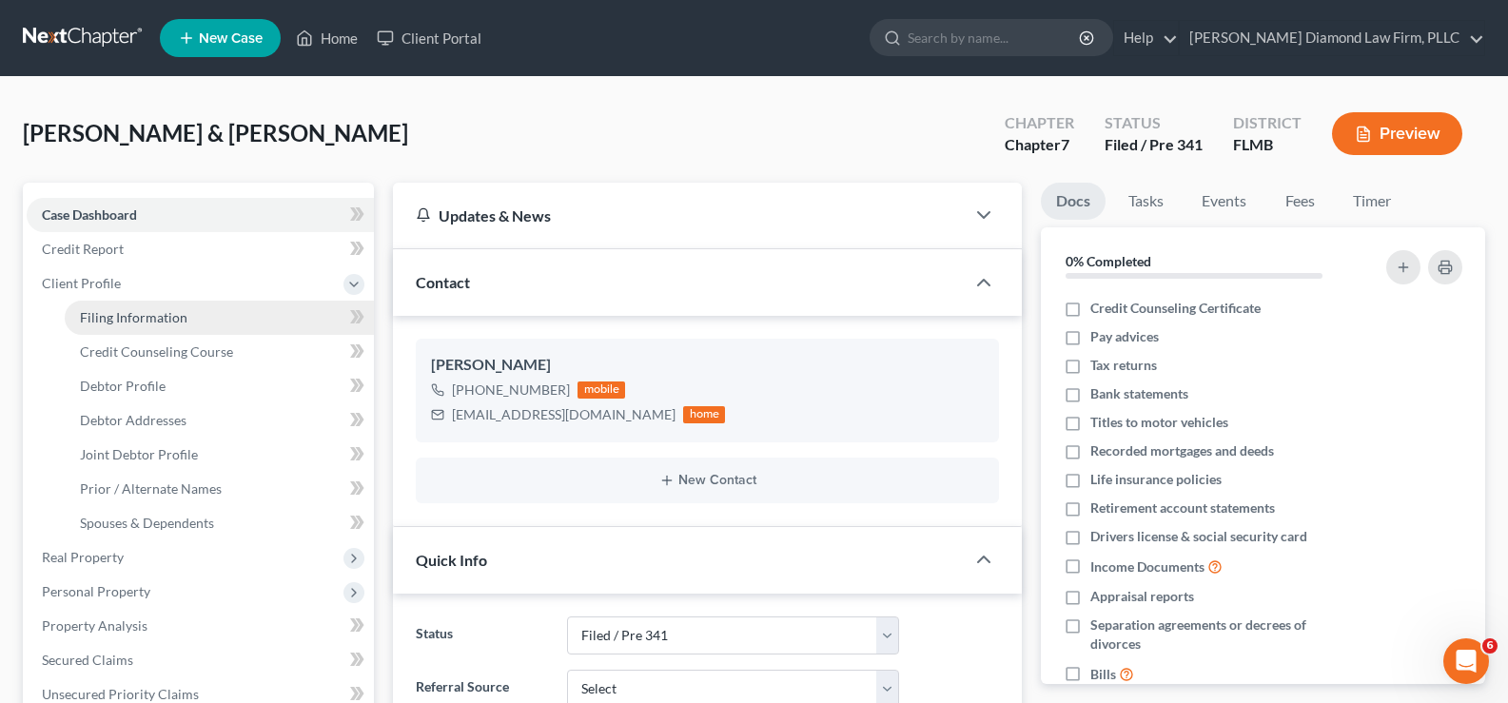
select select "0"
select select "9"
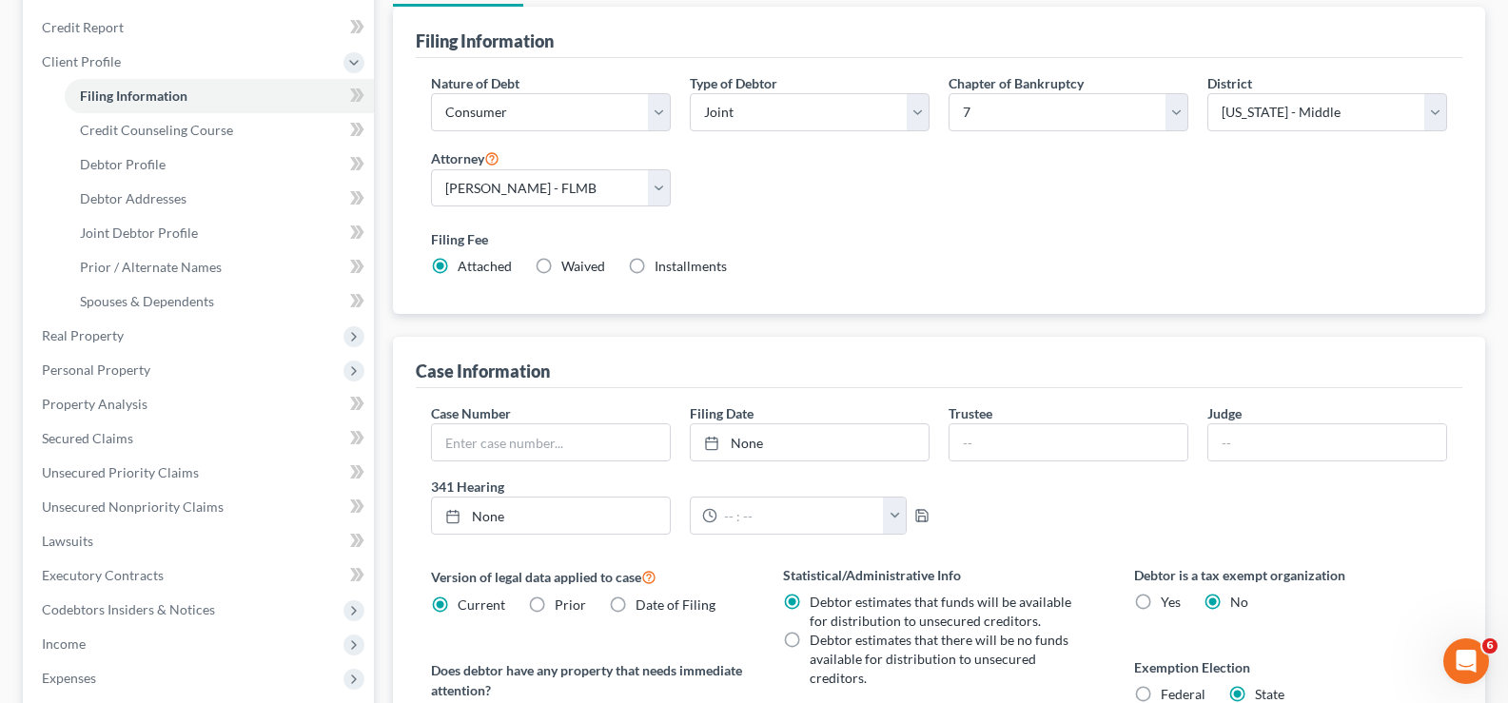
scroll to position [285, 0]
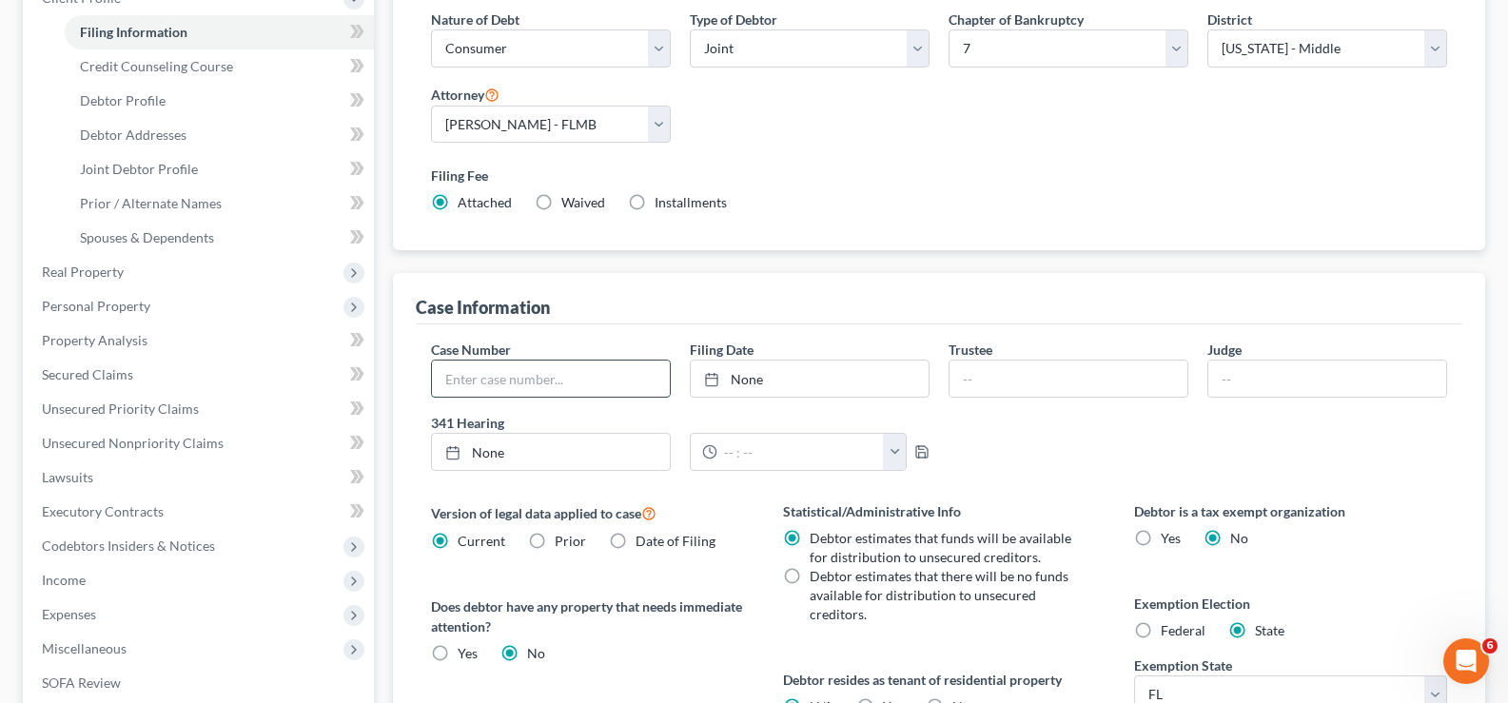
click at [506, 365] on input "text" at bounding box center [551, 378] width 238 height 36
type input "8:25-bk-07257"
click at [773, 385] on link "None" at bounding box center [810, 378] width 238 height 36
type input "[DATE]"
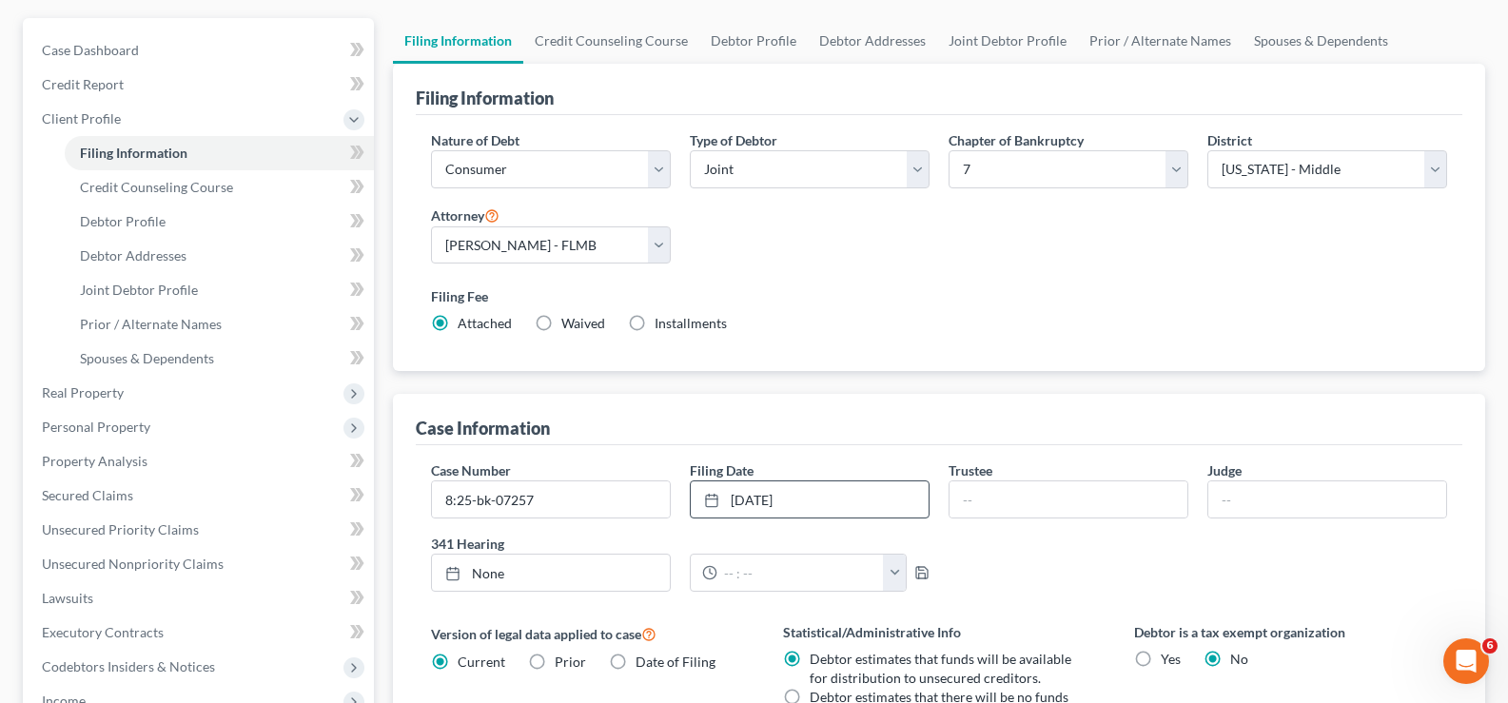
scroll to position [0, 0]
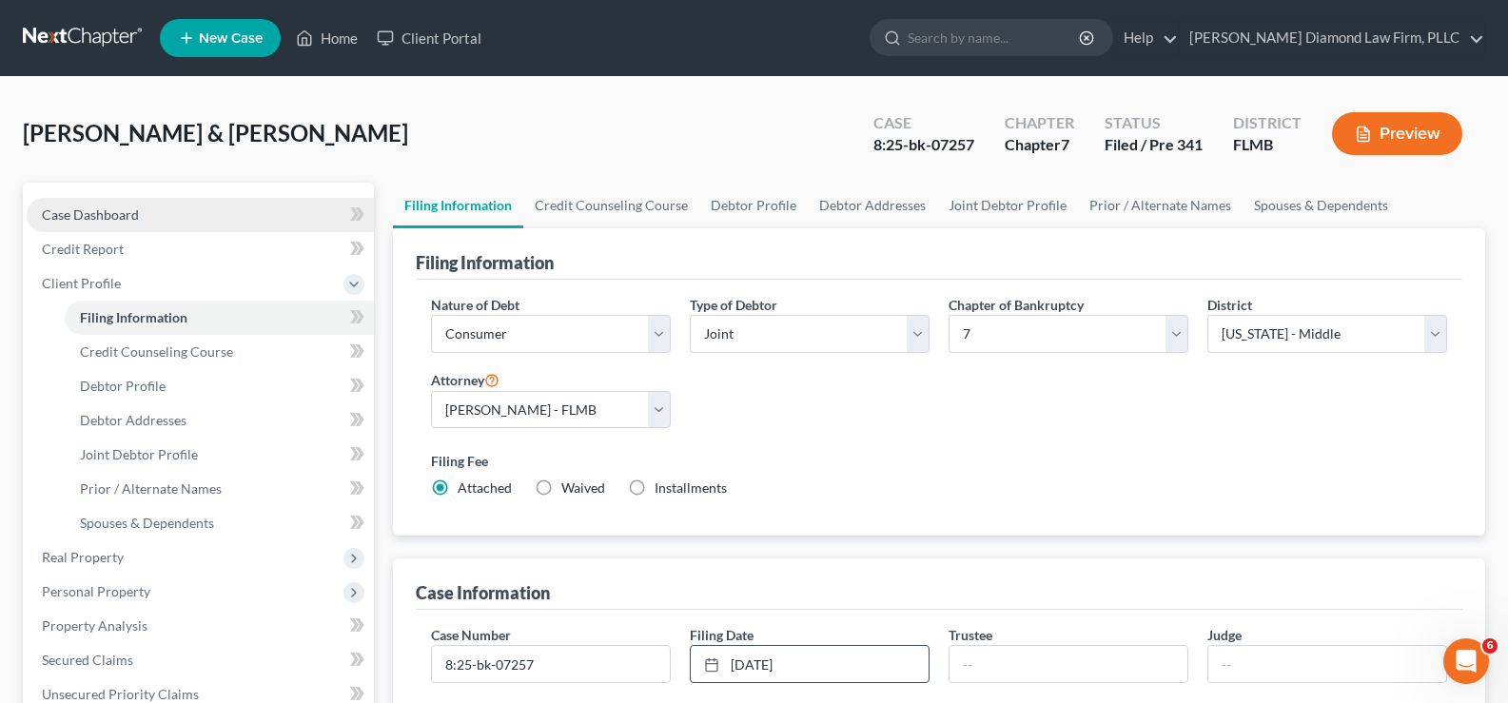
click at [141, 219] on link "Case Dashboard" at bounding box center [200, 215] width 347 height 34
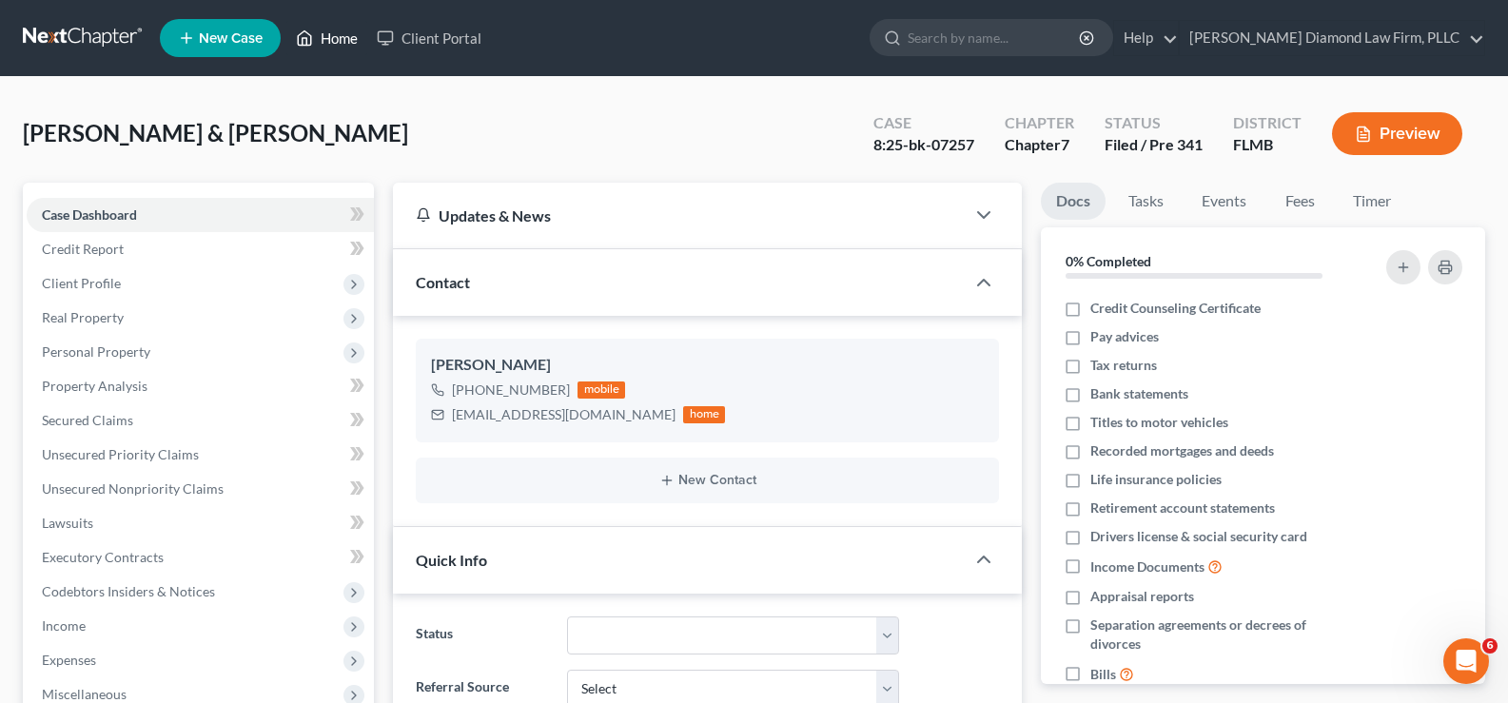
click at [343, 44] on link "Home" at bounding box center [326, 38] width 81 height 34
